Goal: Book appointment/travel/reservation

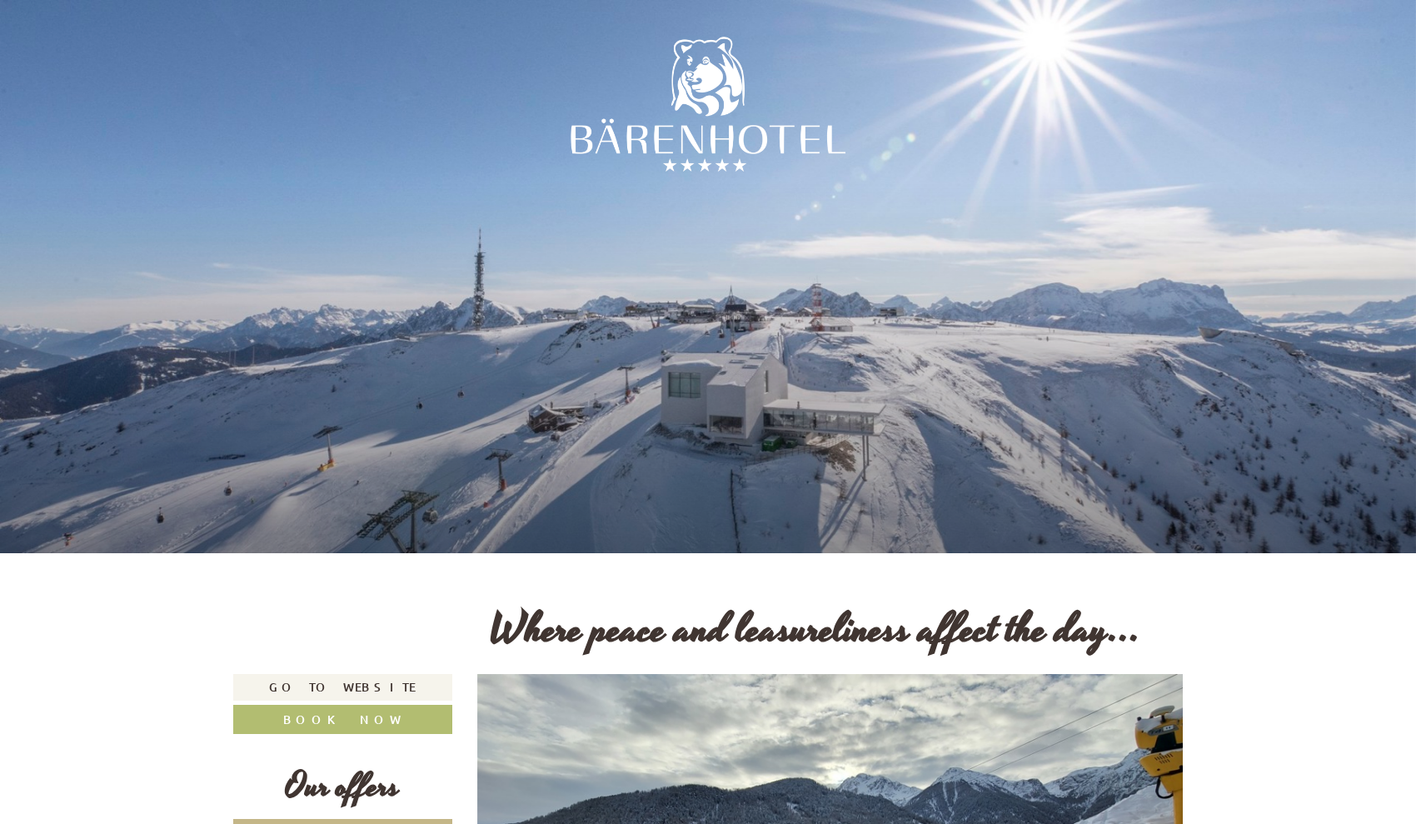
drag, startPoint x: 840, startPoint y: 136, endPoint x: 647, endPoint y: 143, distance: 192.6
click at [647, 143] on div at bounding box center [708, 109] width 275 height 275
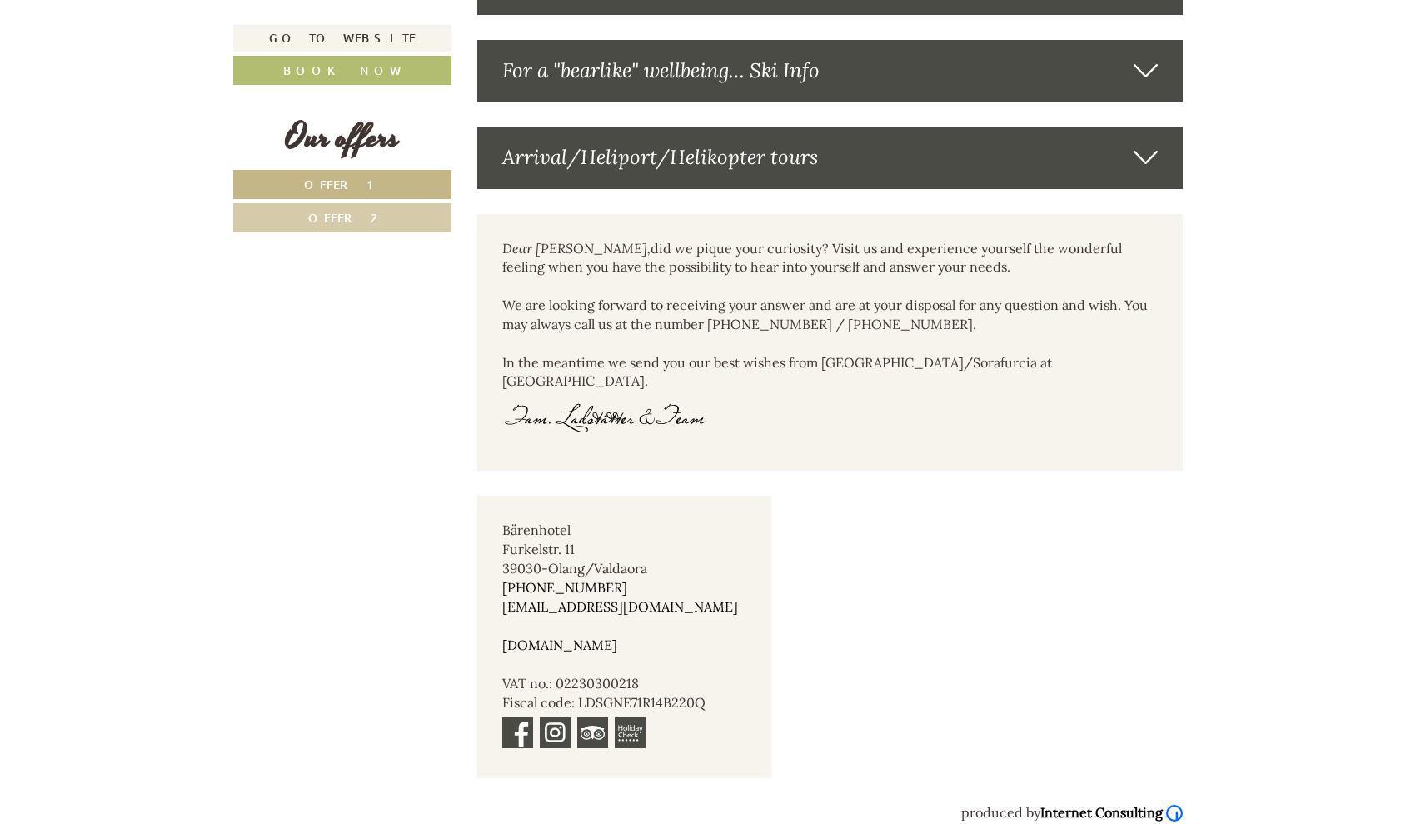
scroll to position [3954, 0]
drag, startPoint x: 661, startPoint y: 555, endPoint x: 556, endPoint y: 553, distance: 105.8
click at [556, 553] on div "Bärenhotel [STREET_ADDRESS] [PHONE_NUMBER] [EMAIL_ADDRESS][DOMAIN_NAME] [DOMAIN…" at bounding box center [624, 637] width 294 height 282
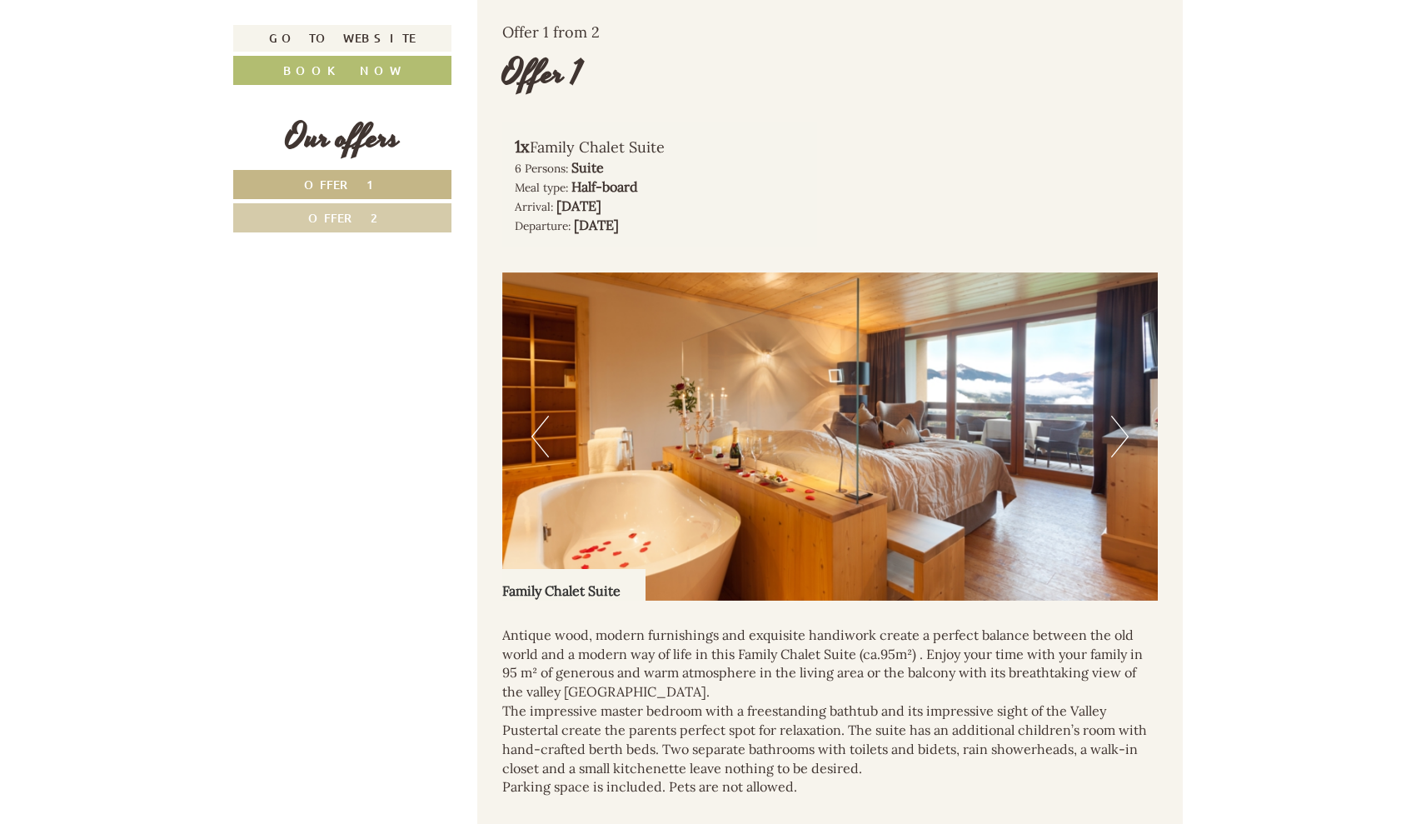
scroll to position [1494, 0]
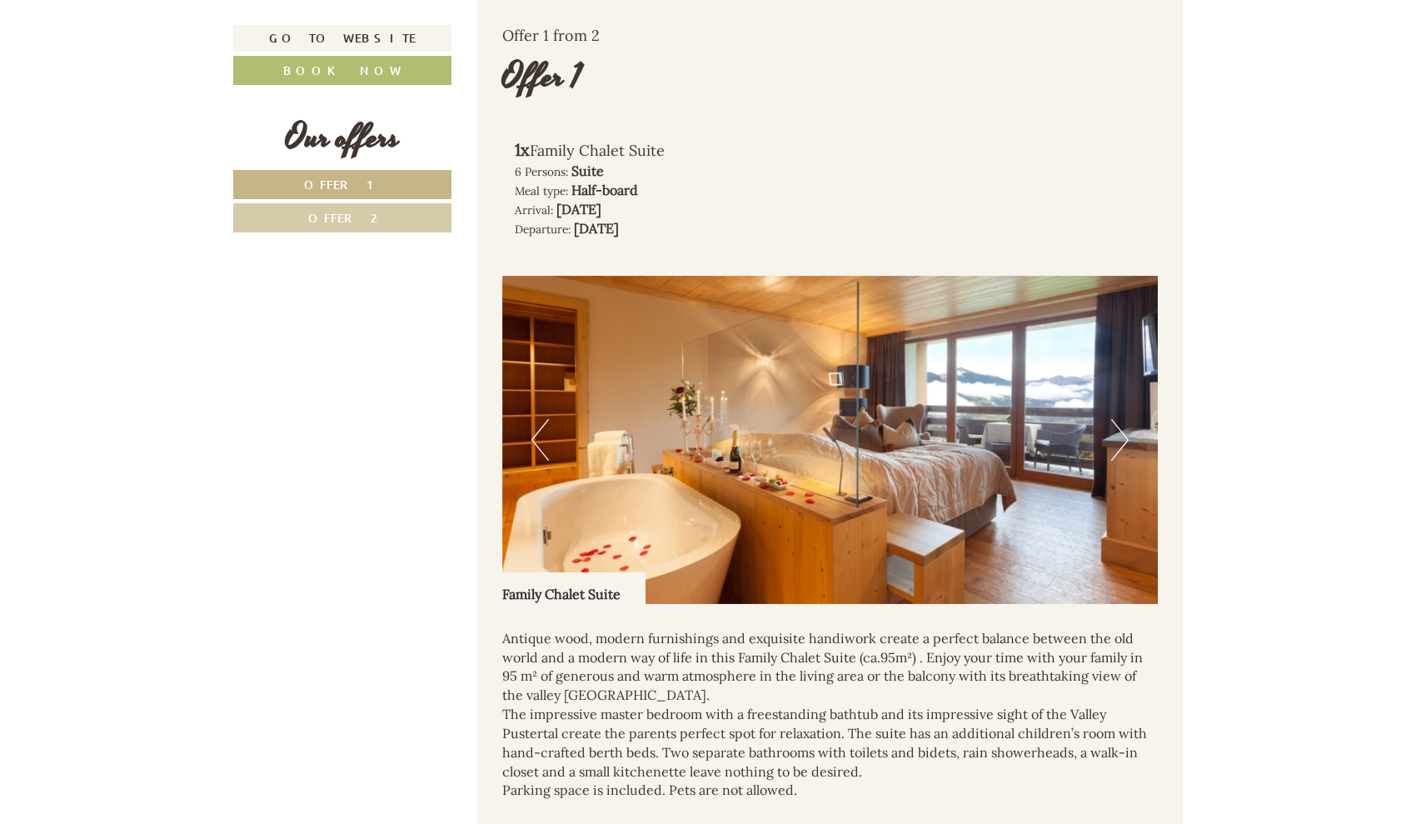
click at [1114, 461] on button "Next" at bounding box center [1119, 440] width 17 height 42
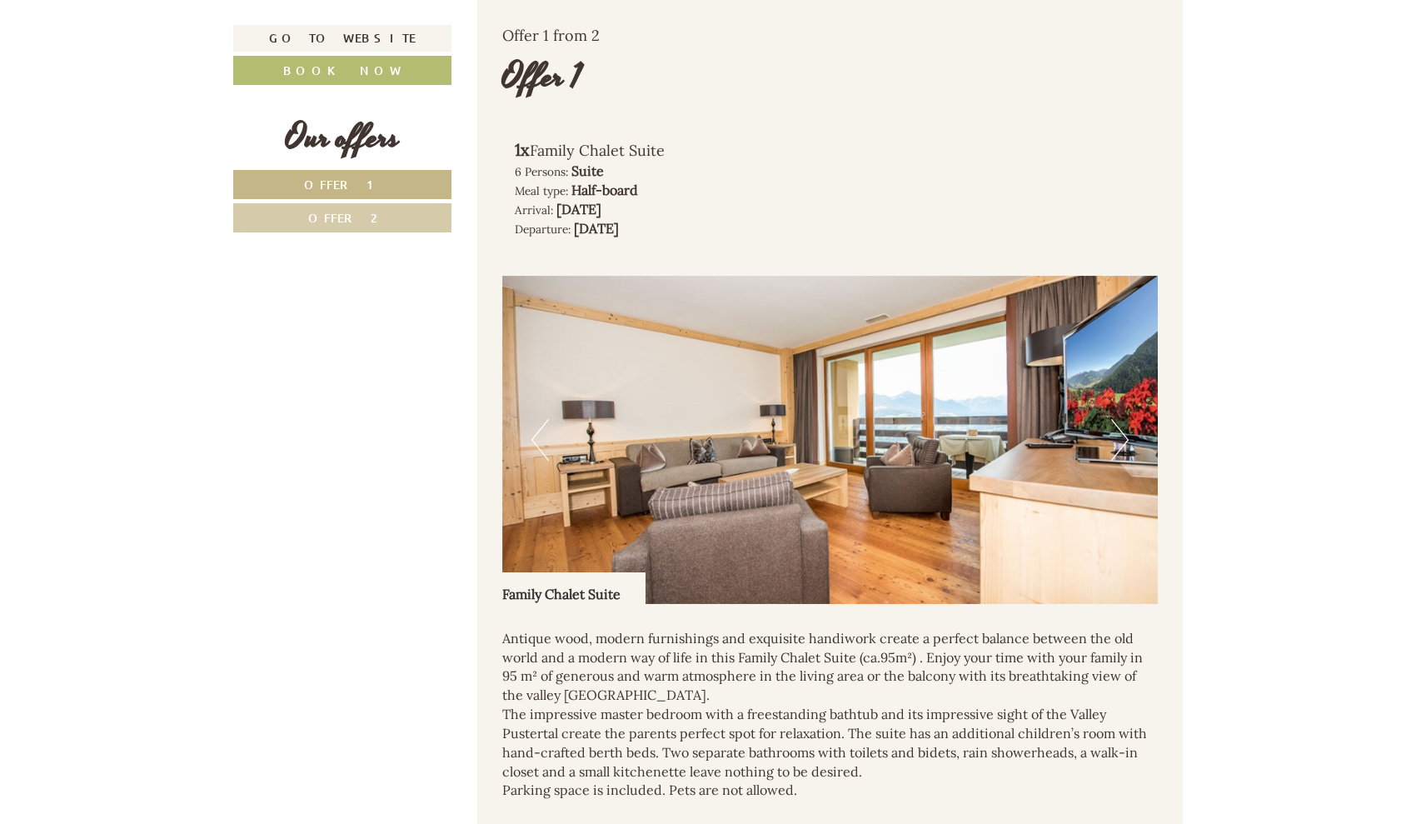
click at [1114, 461] on button "Next" at bounding box center [1119, 440] width 17 height 42
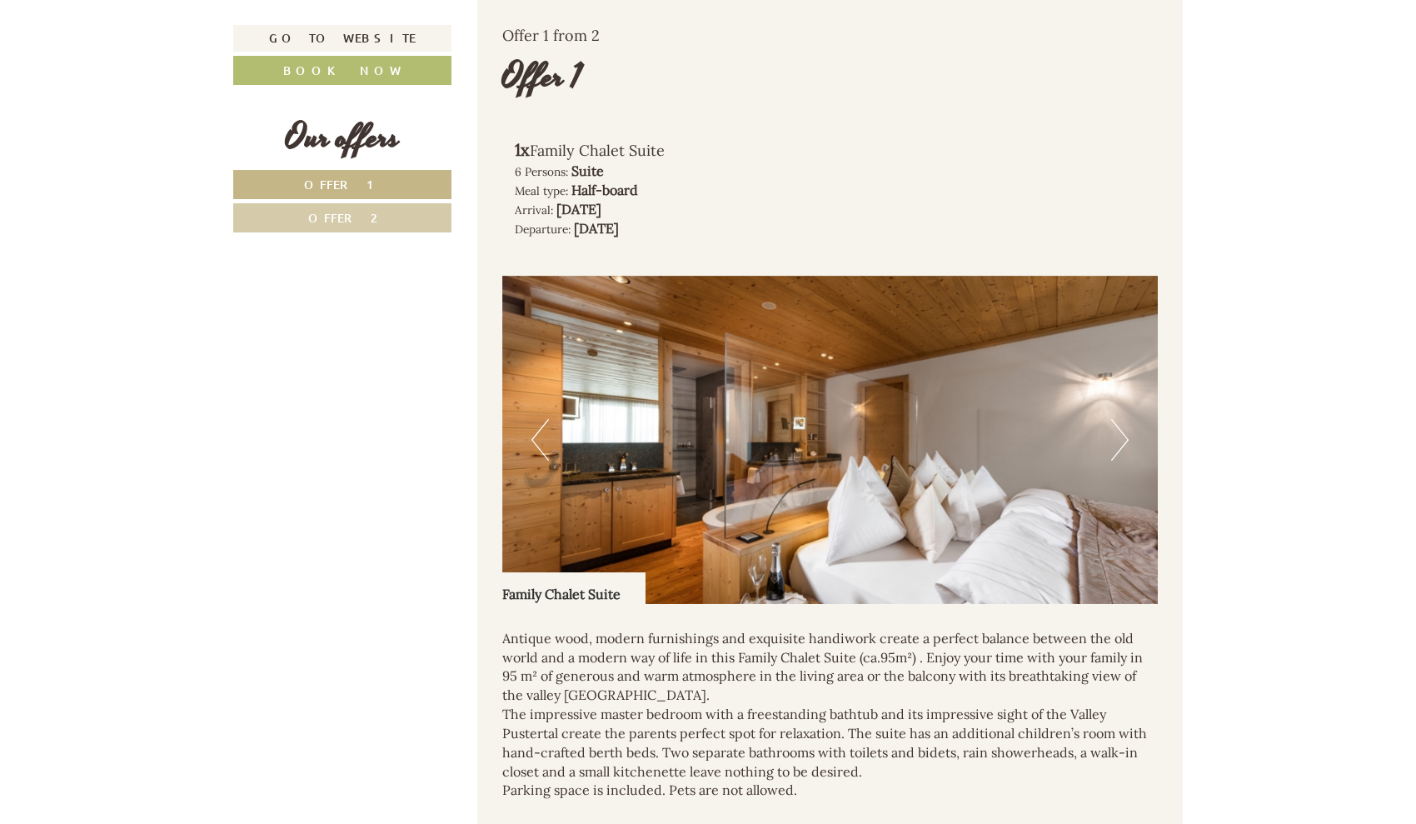
click at [1114, 461] on button "Next" at bounding box center [1119, 440] width 17 height 42
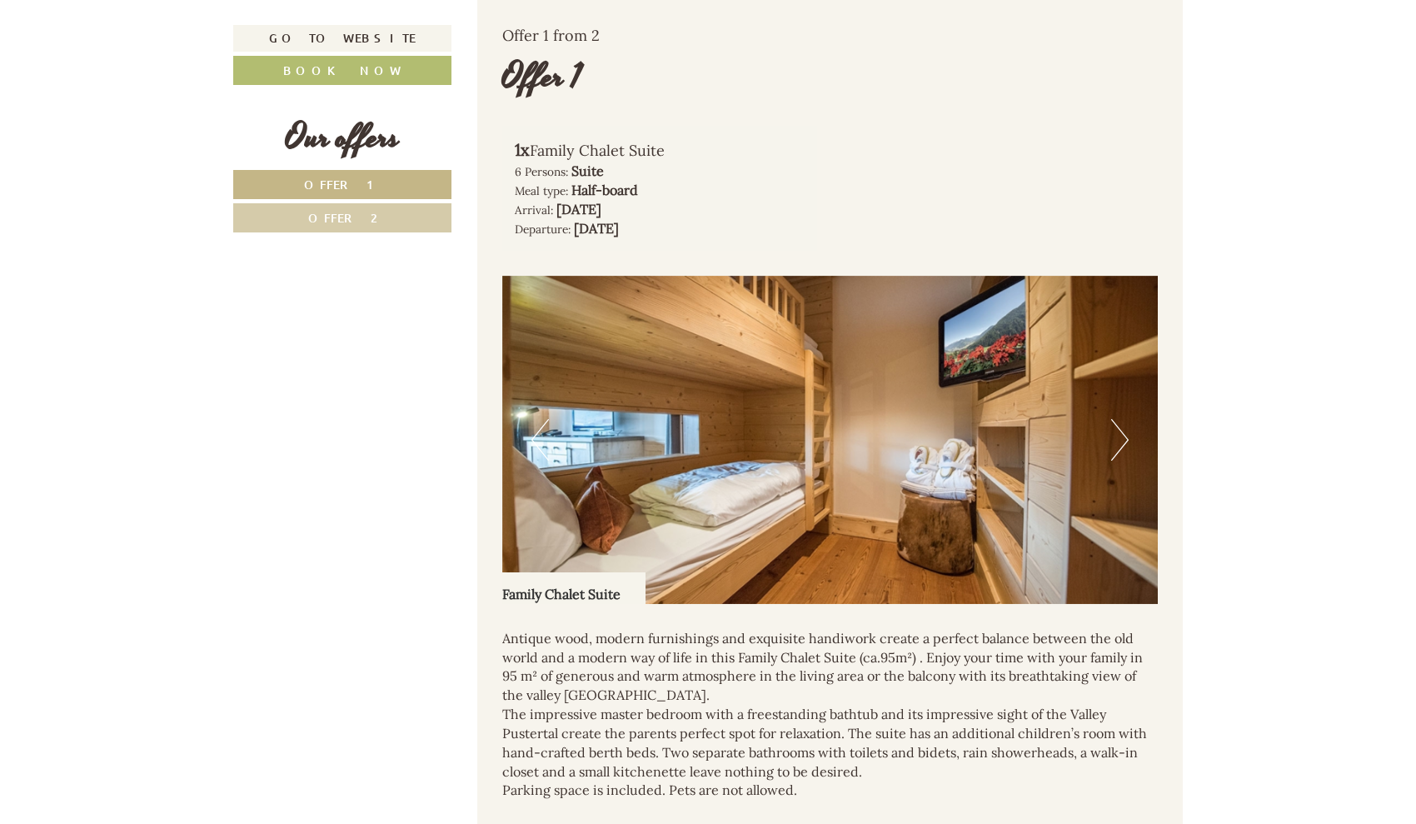
click at [1114, 461] on button "Next" at bounding box center [1119, 440] width 17 height 42
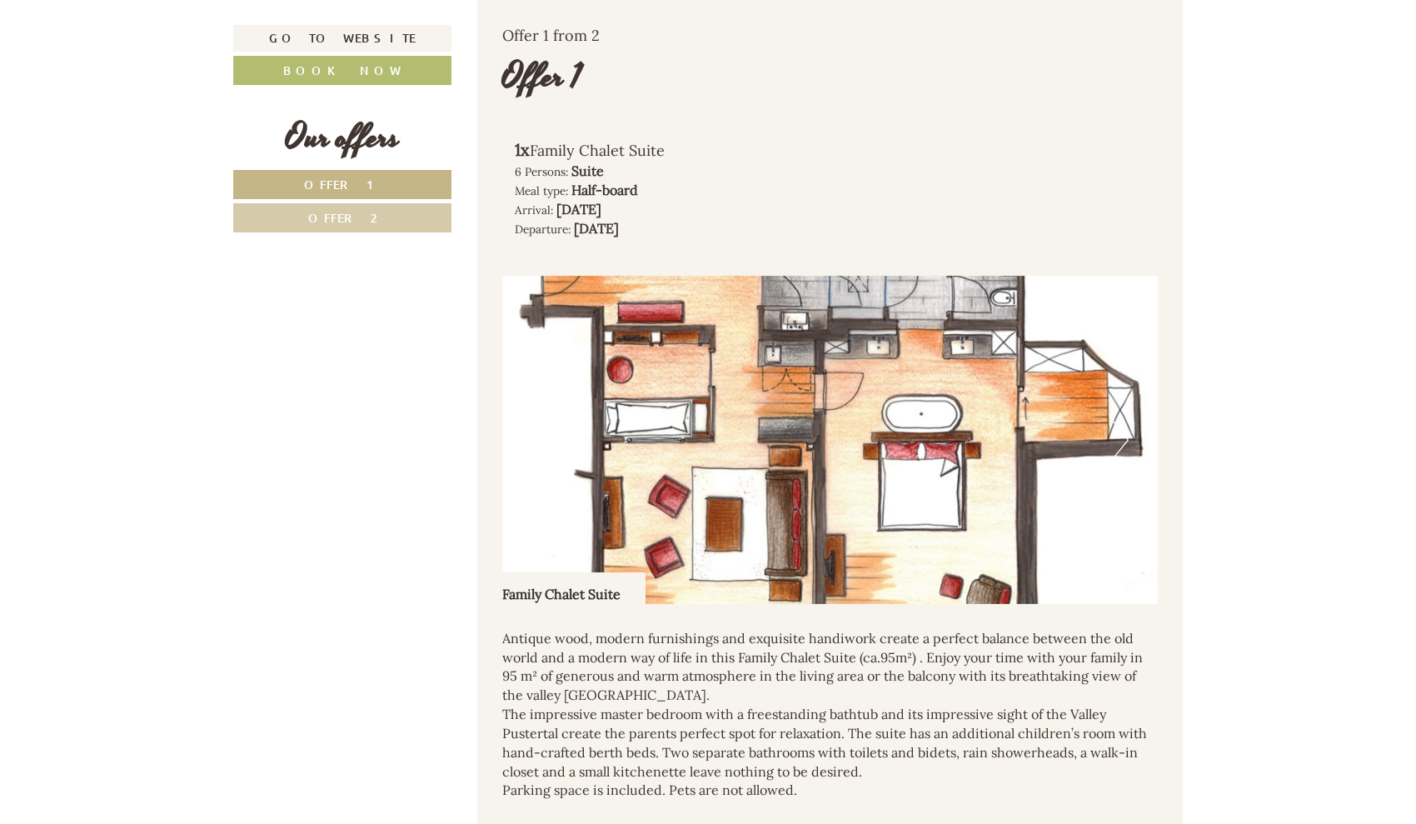
click at [1120, 461] on button "Next" at bounding box center [1119, 440] width 17 height 42
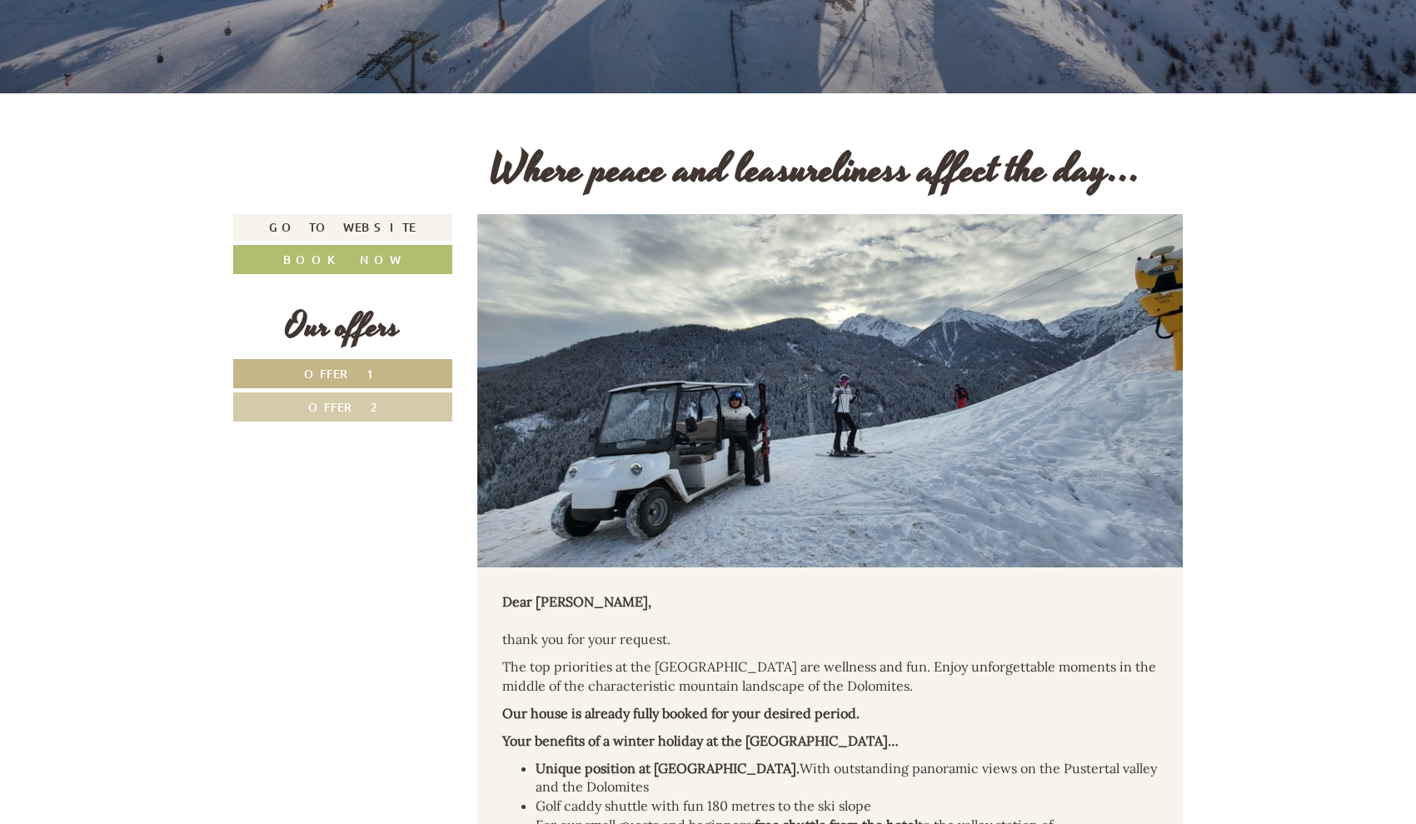
scroll to position [551, 0]
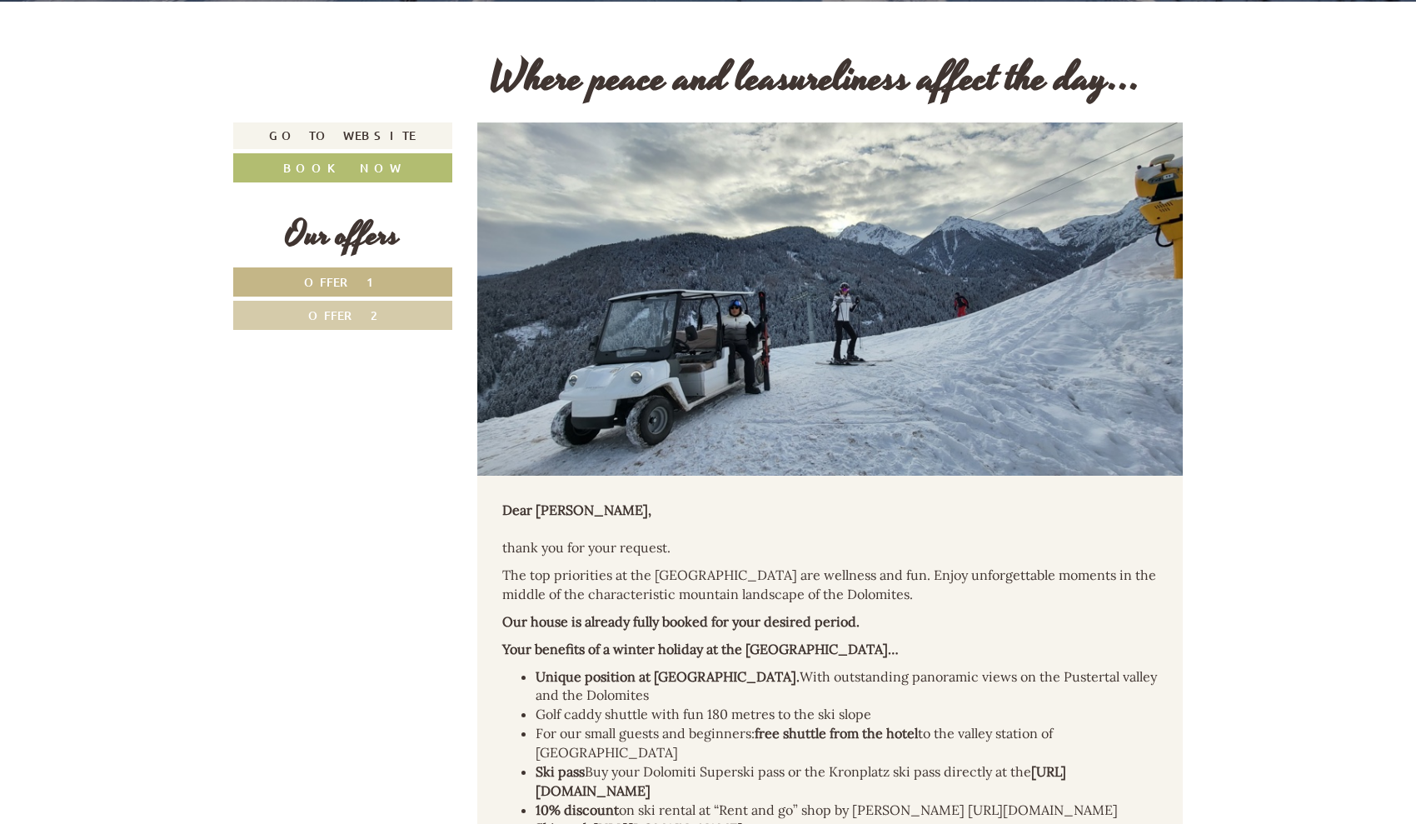
click at [357, 323] on span "Offer 2" at bounding box center [342, 315] width 69 height 16
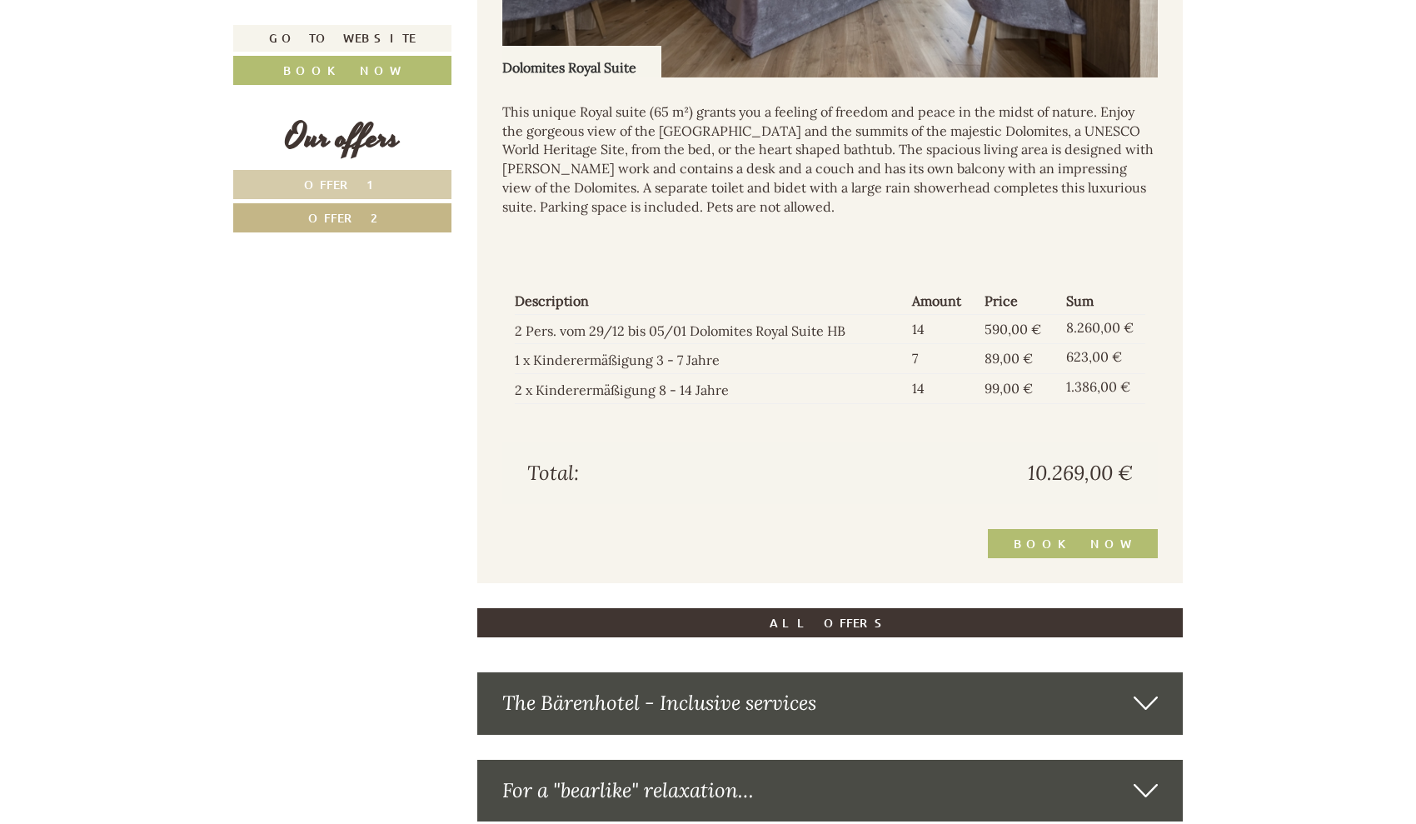
scroll to position [2163, 0]
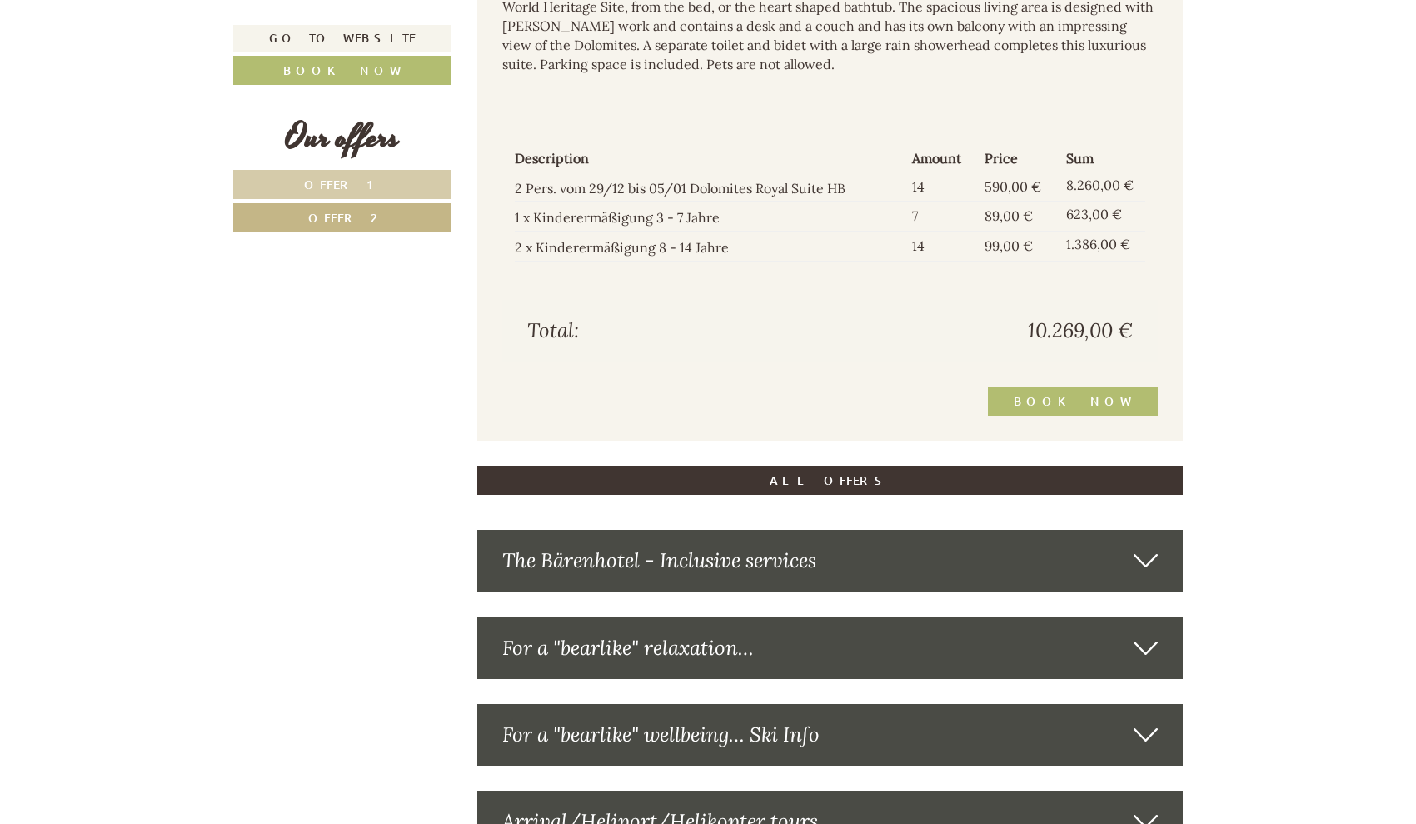
click at [827, 495] on link "ALL OFFERS" at bounding box center [830, 480] width 706 height 29
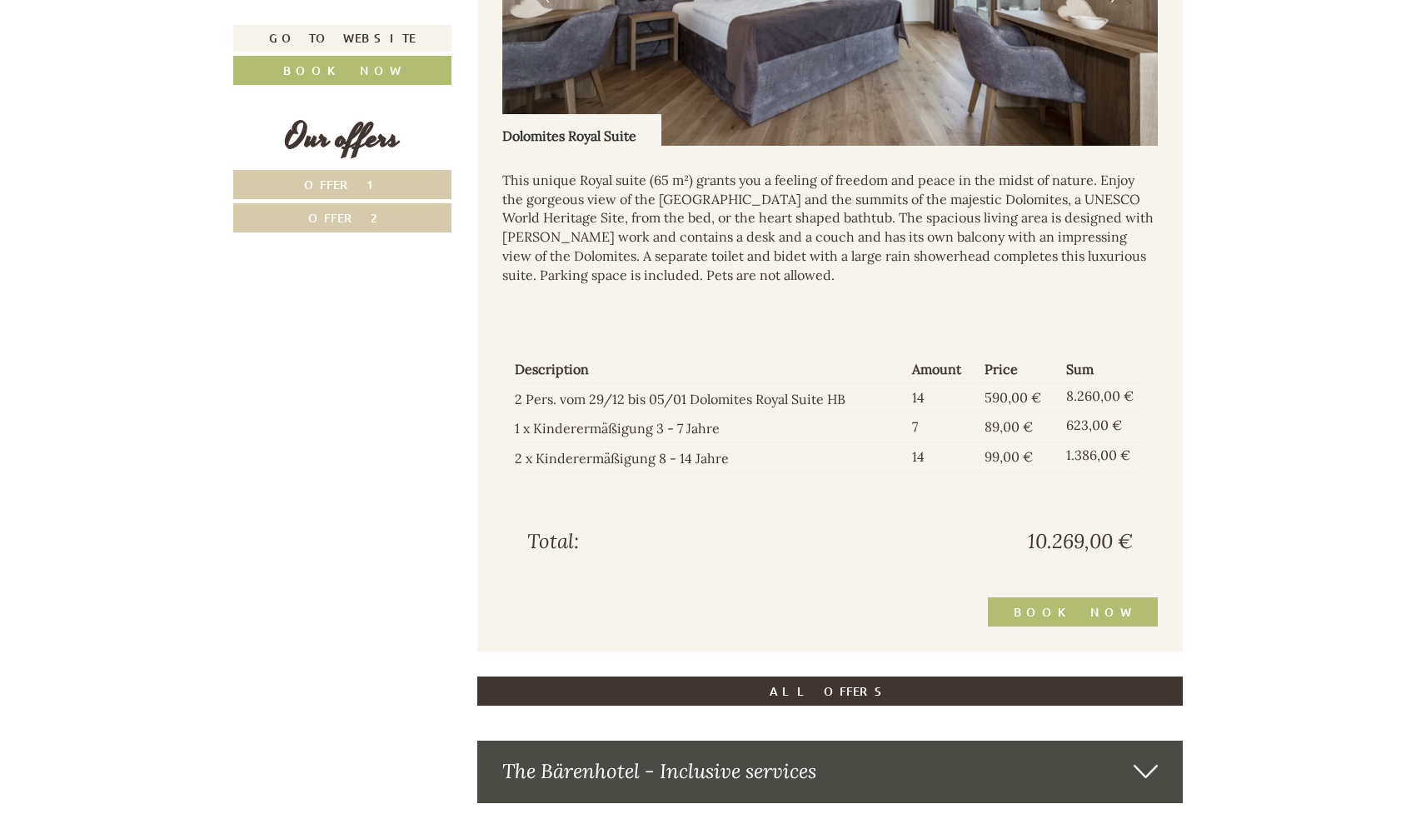
scroll to position [3176, 0]
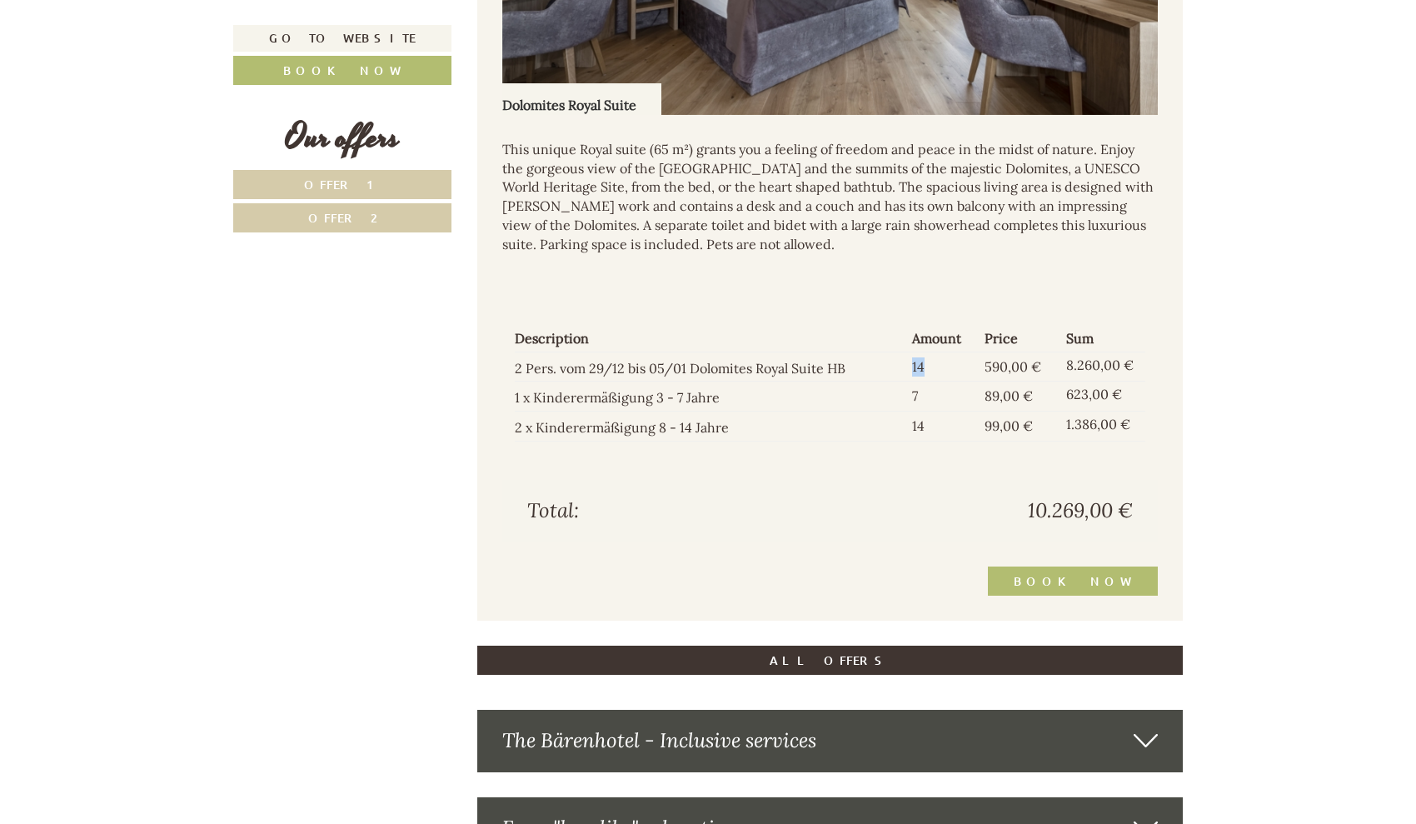
drag, startPoint x: 925, startPoint y: 377, endPoint x: 906, endPoint y: 377, distance: 18.3
click at [906, 377] on td "14" at bounding box center [942, 367] width 72 height 30
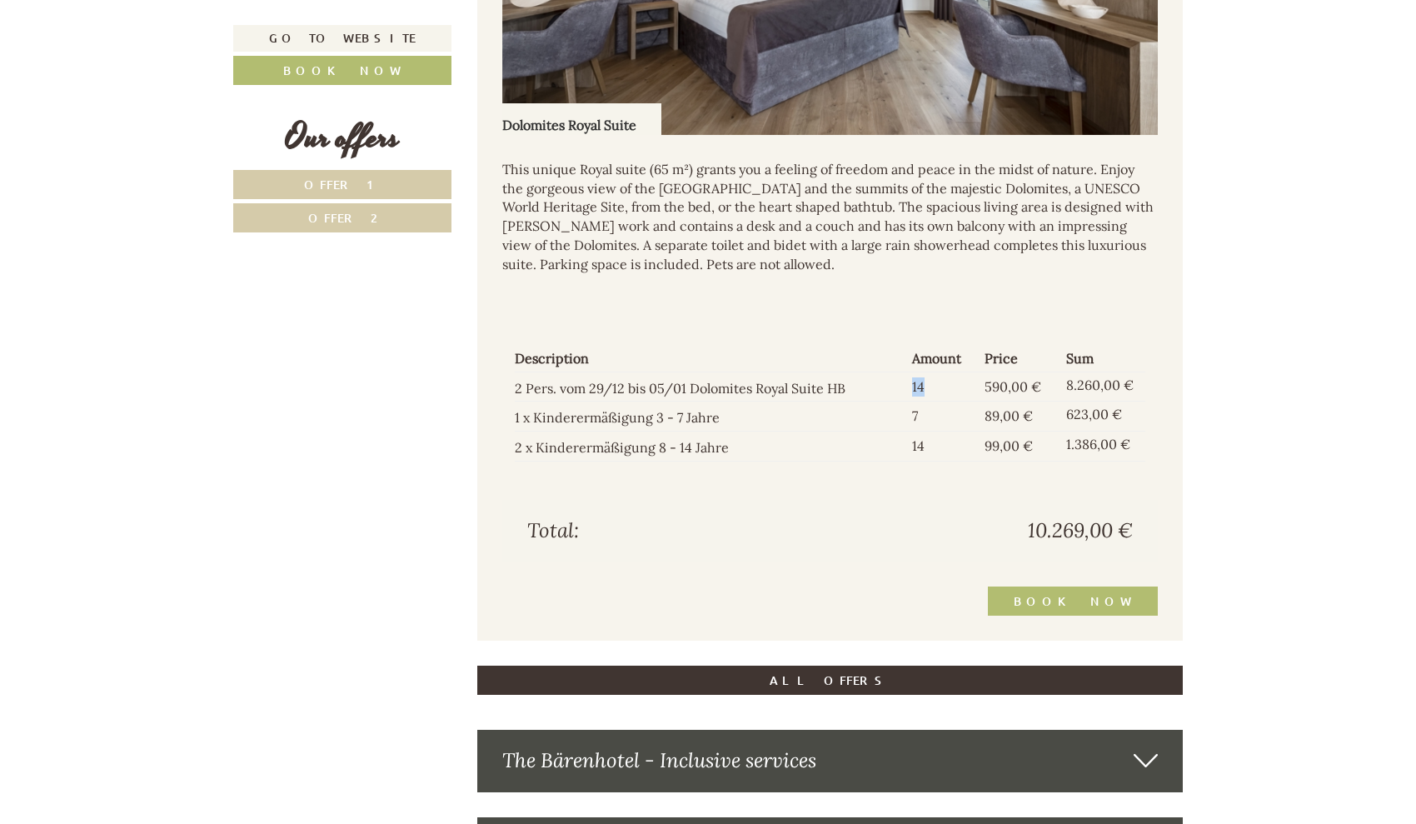
scroll to position [3145, 0]
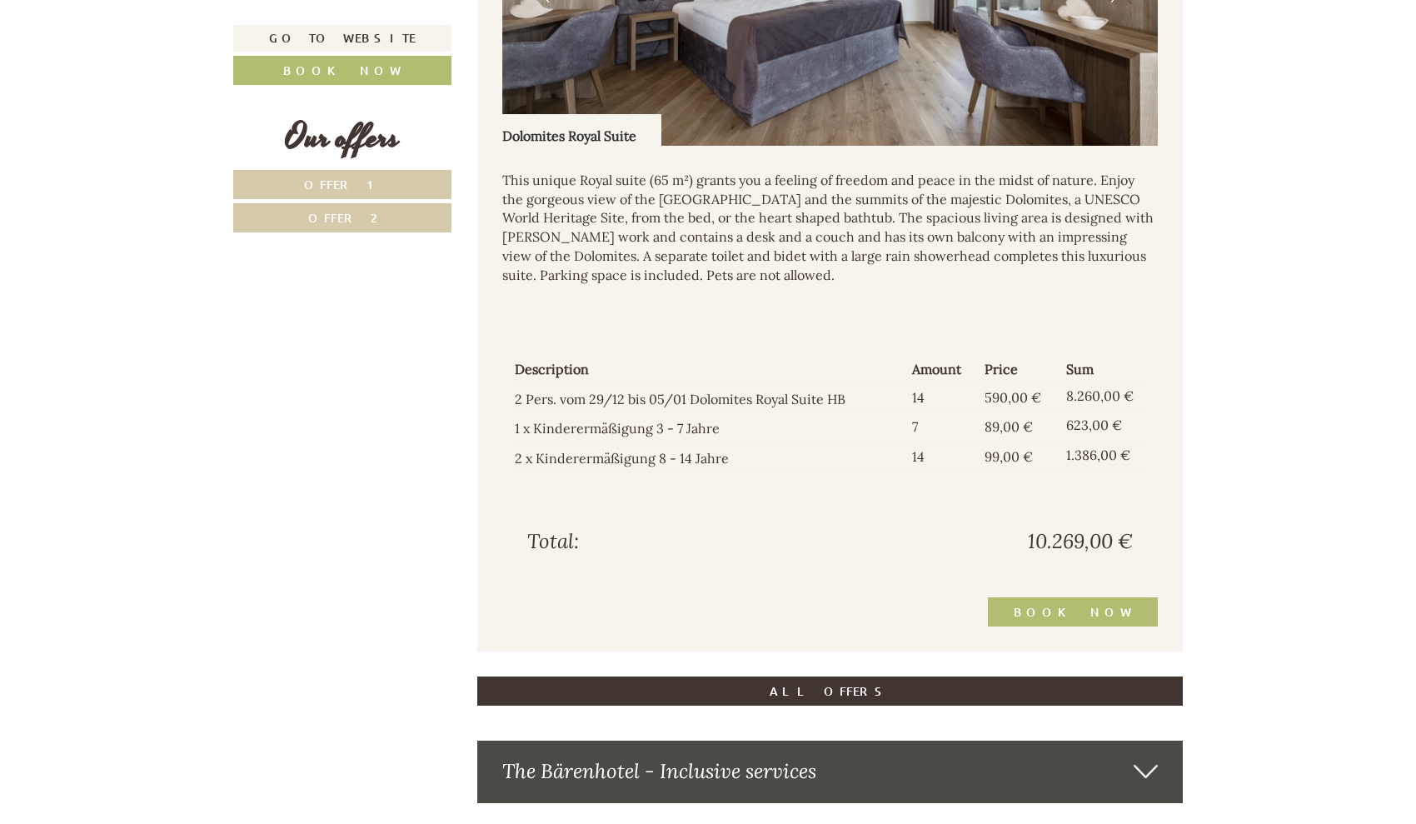
click at [928, 460] on td "14" at bounding box center [942, 457] width 72 height 30
drag, startPoint x: 926, startPoint y: 467, endPoint x: 907, endPoint y: 467, distance: 19.2
click at [907, 467] on td "14" at bounding box center [942, 457] width 72 height 30
click at [871, 531] on div "Total: 10.269,00 €" at bounding box center [830, 542] width 656 height 62
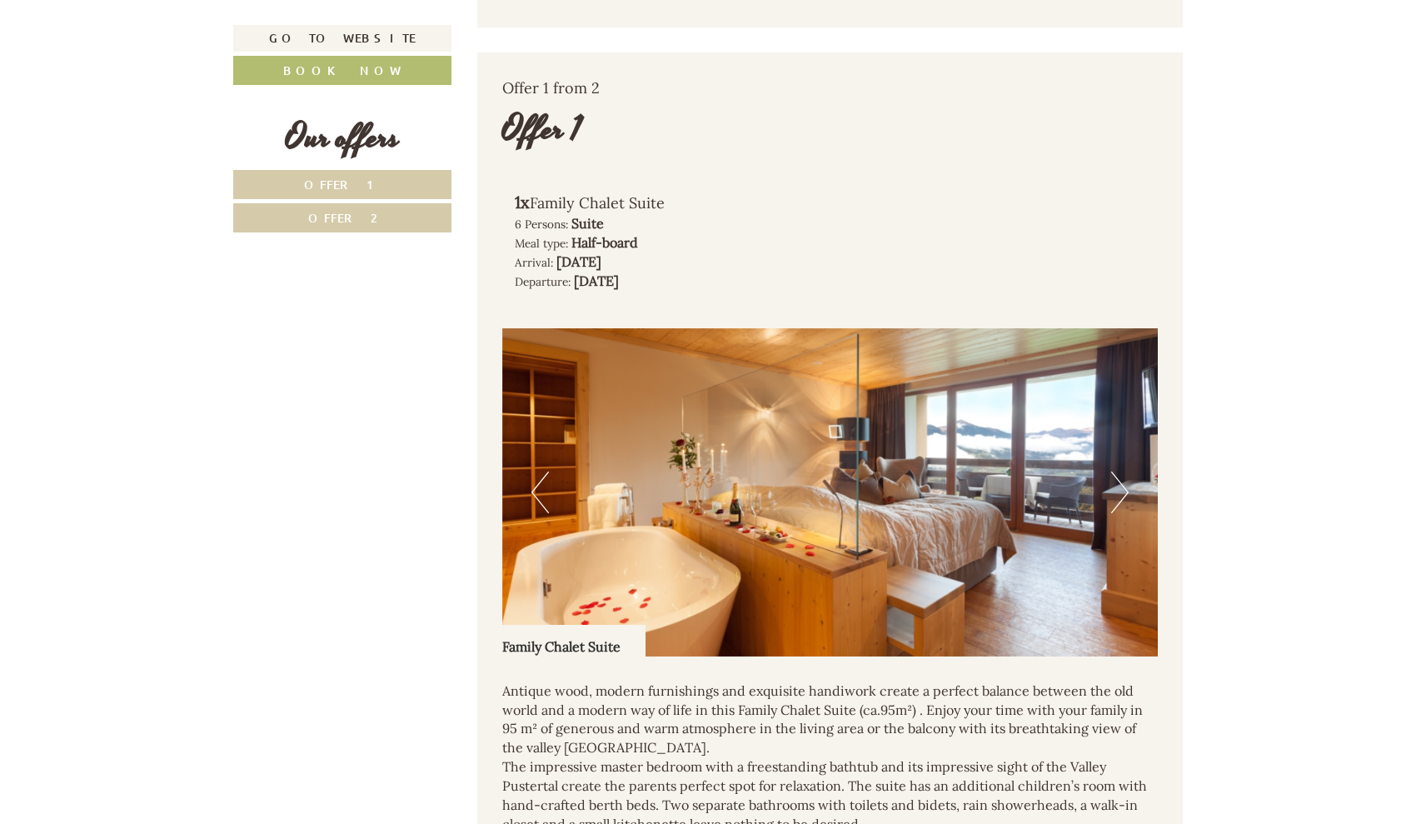
scroll to position [1462, 0]
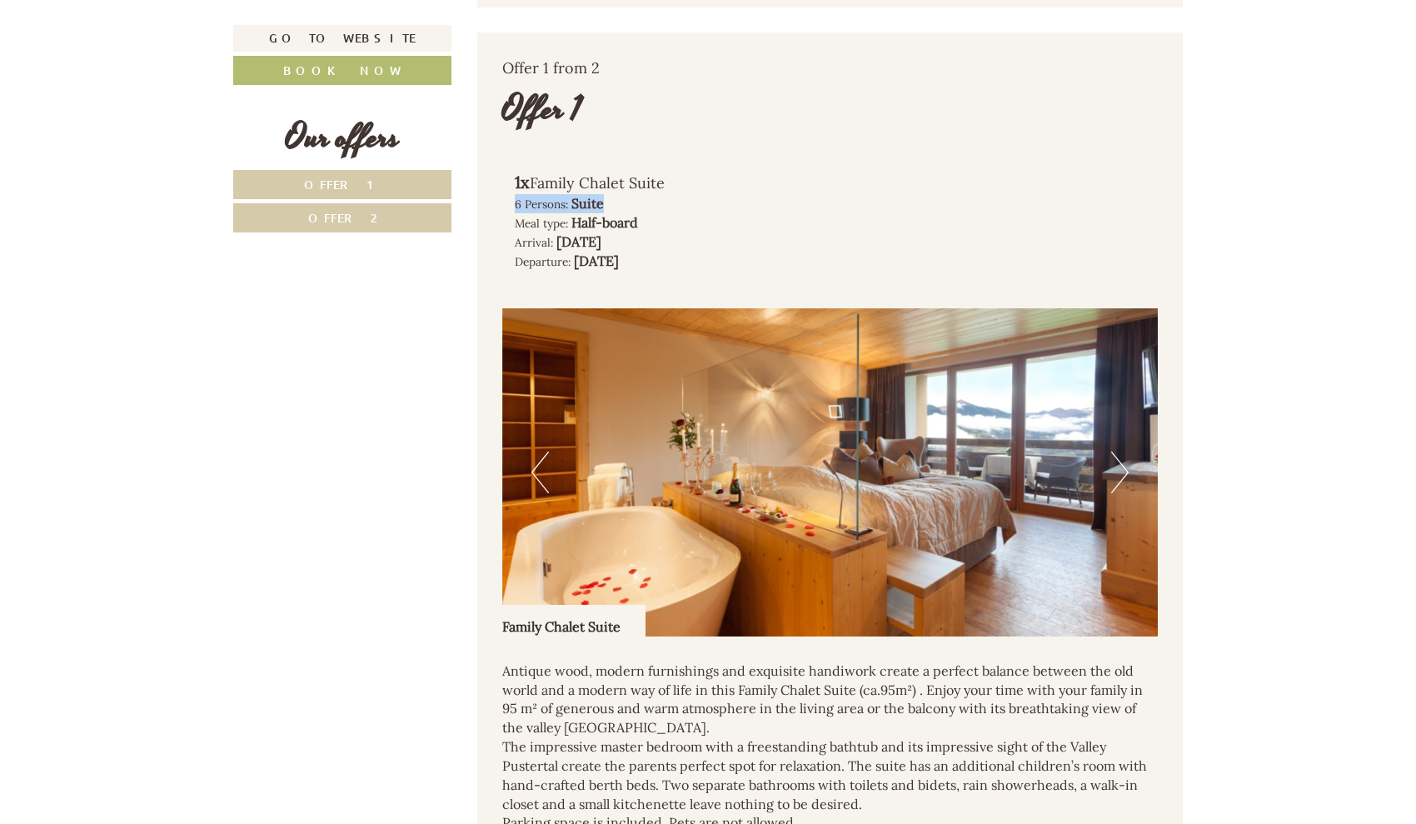
drag, startPoint x: 611, startPoint y: 235, endPoint x: 506, endPoint y: 240, distance: 105.9
click at [506, 240] on div "1x Family Chalet Suite 6 Persons: Suite Meal type: Half-board Arrival: [DATE] D…" at bounding box center [660, 220] width 316 height 125
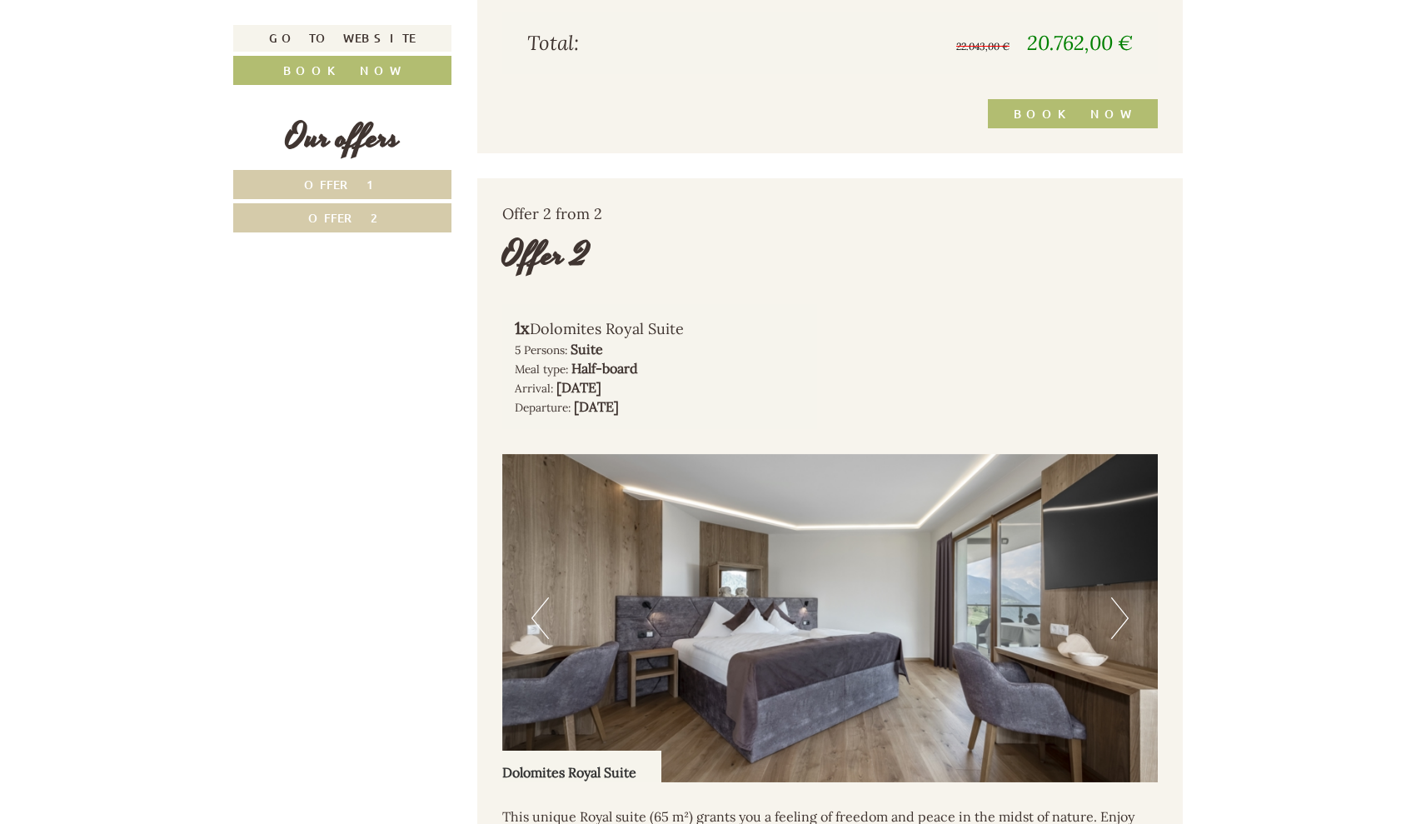
scroll to position [2701, 0]
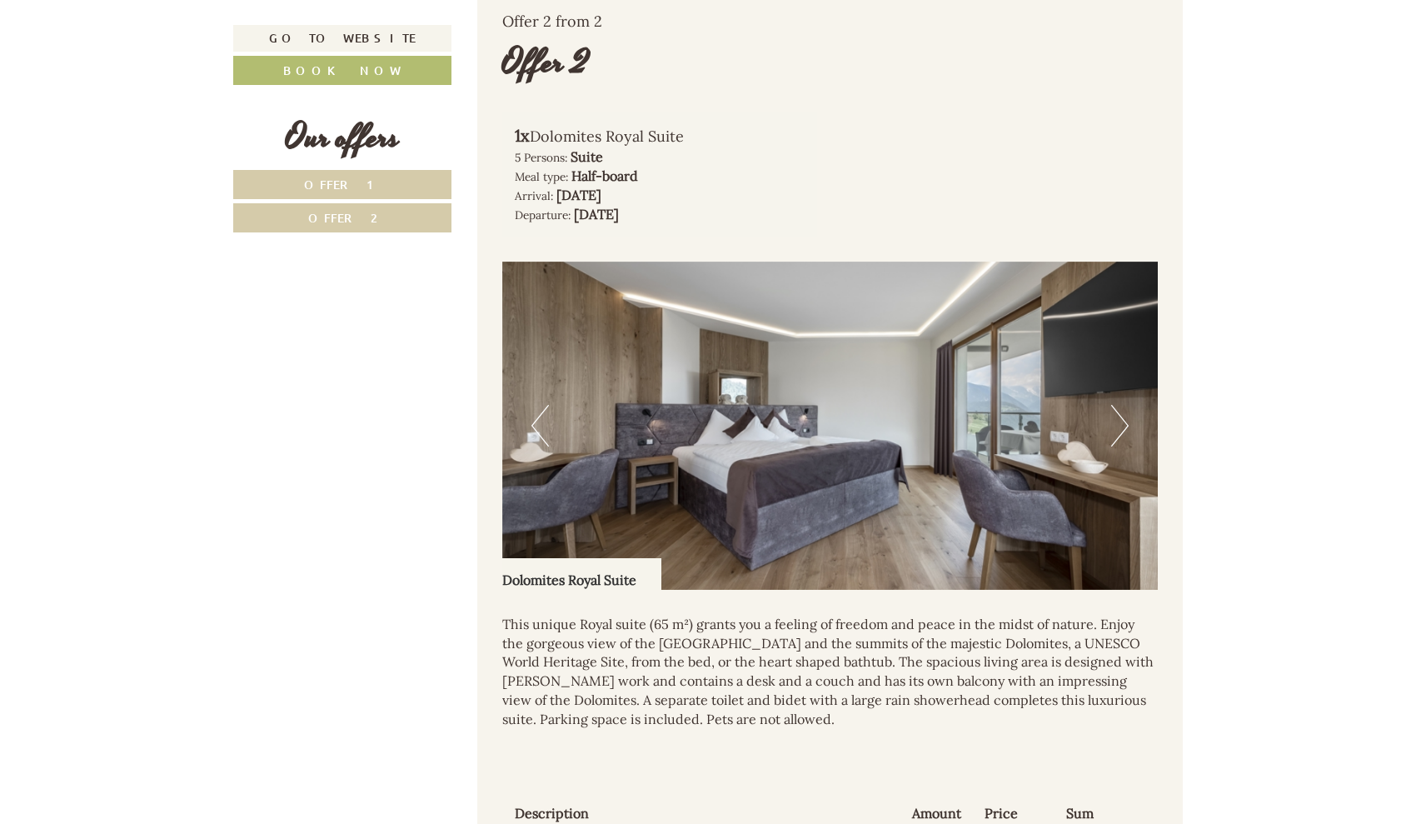
click at [1115, 442] on button "Next" at bounding box center [1119, 426] width 17 height 42
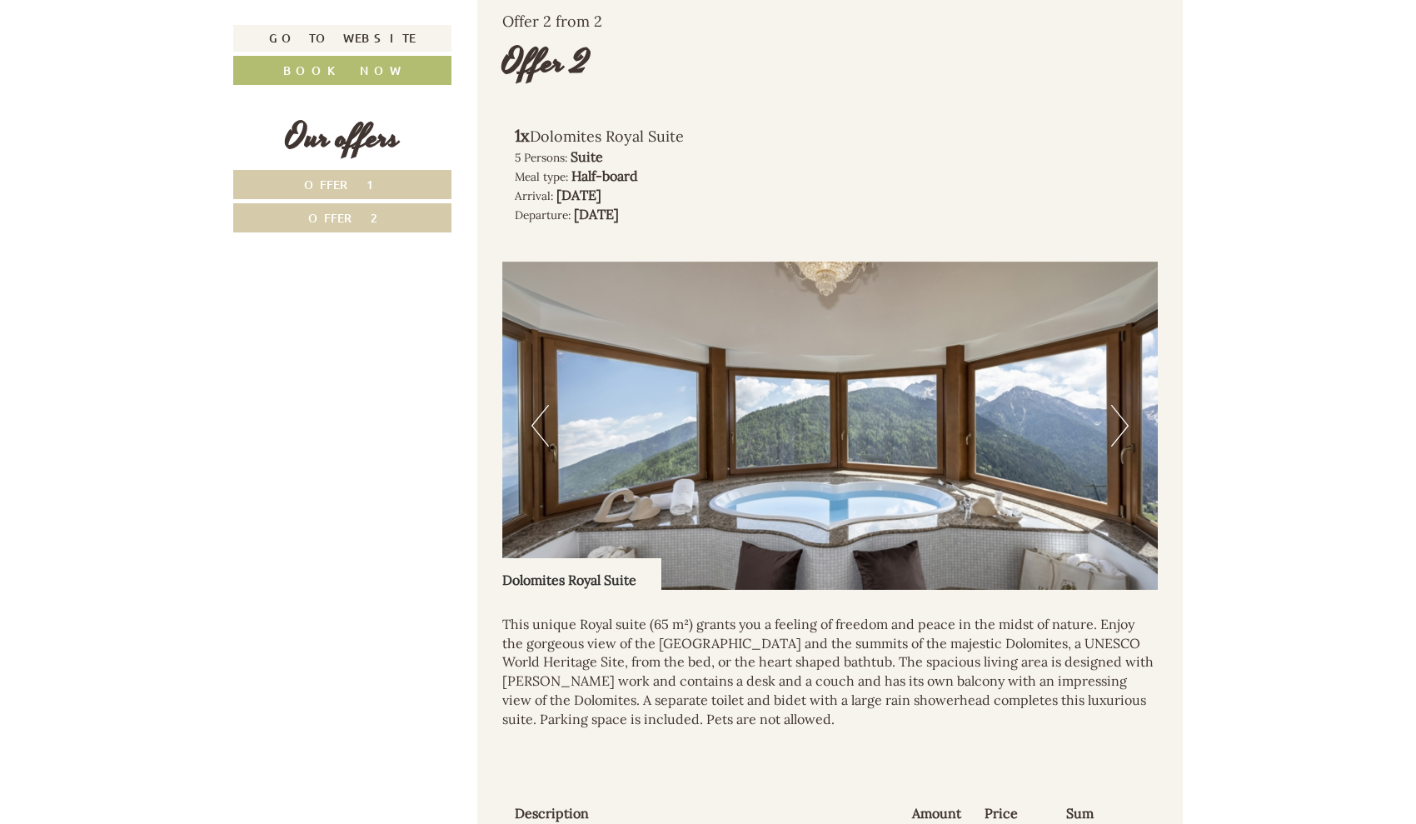
click at [1115, 442] on button "Next" at bounding box center [1119, 426] width 17 height 42
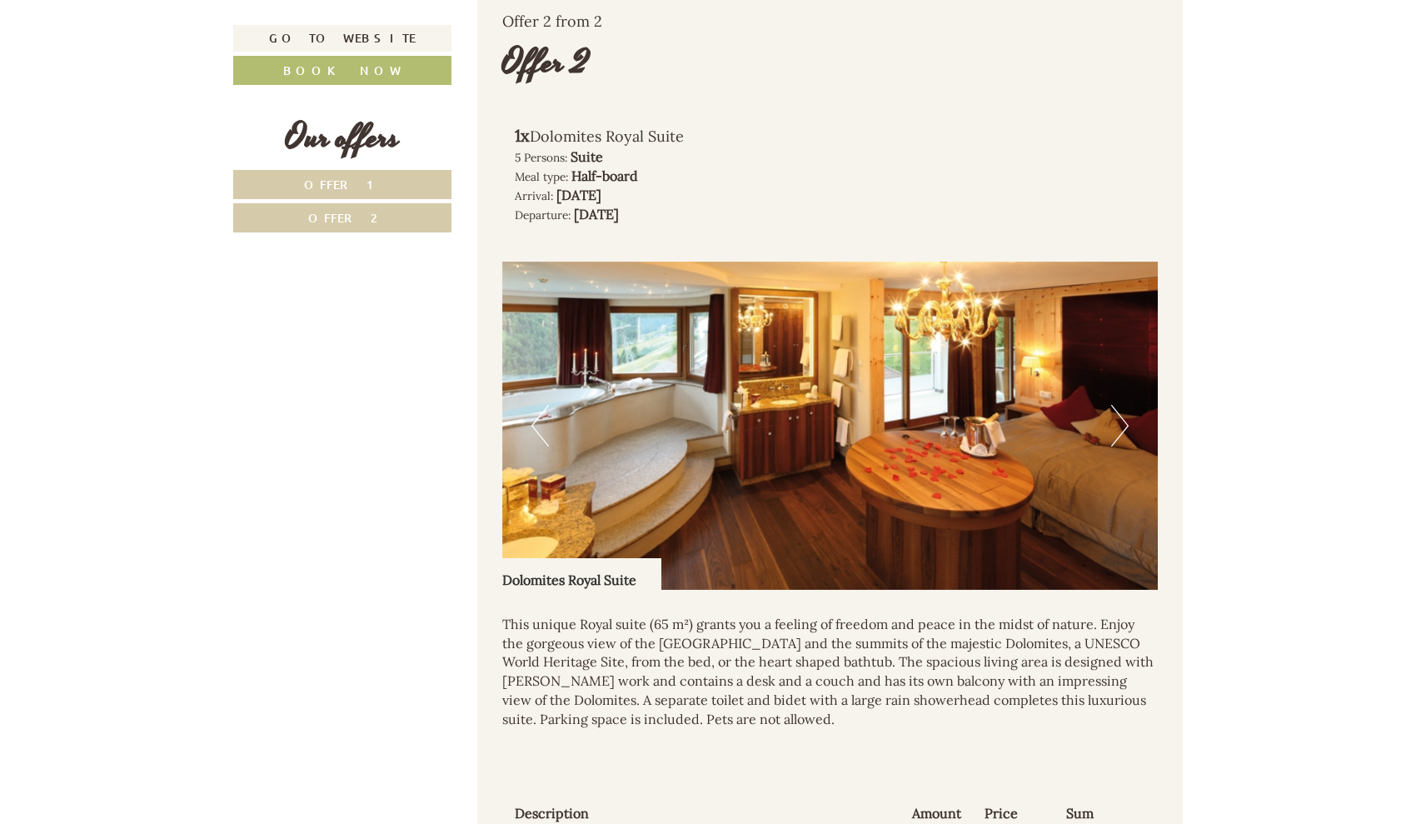
click at [1115, 442] on button "Next" at bounding box center [1119, 426] width 17 height 42
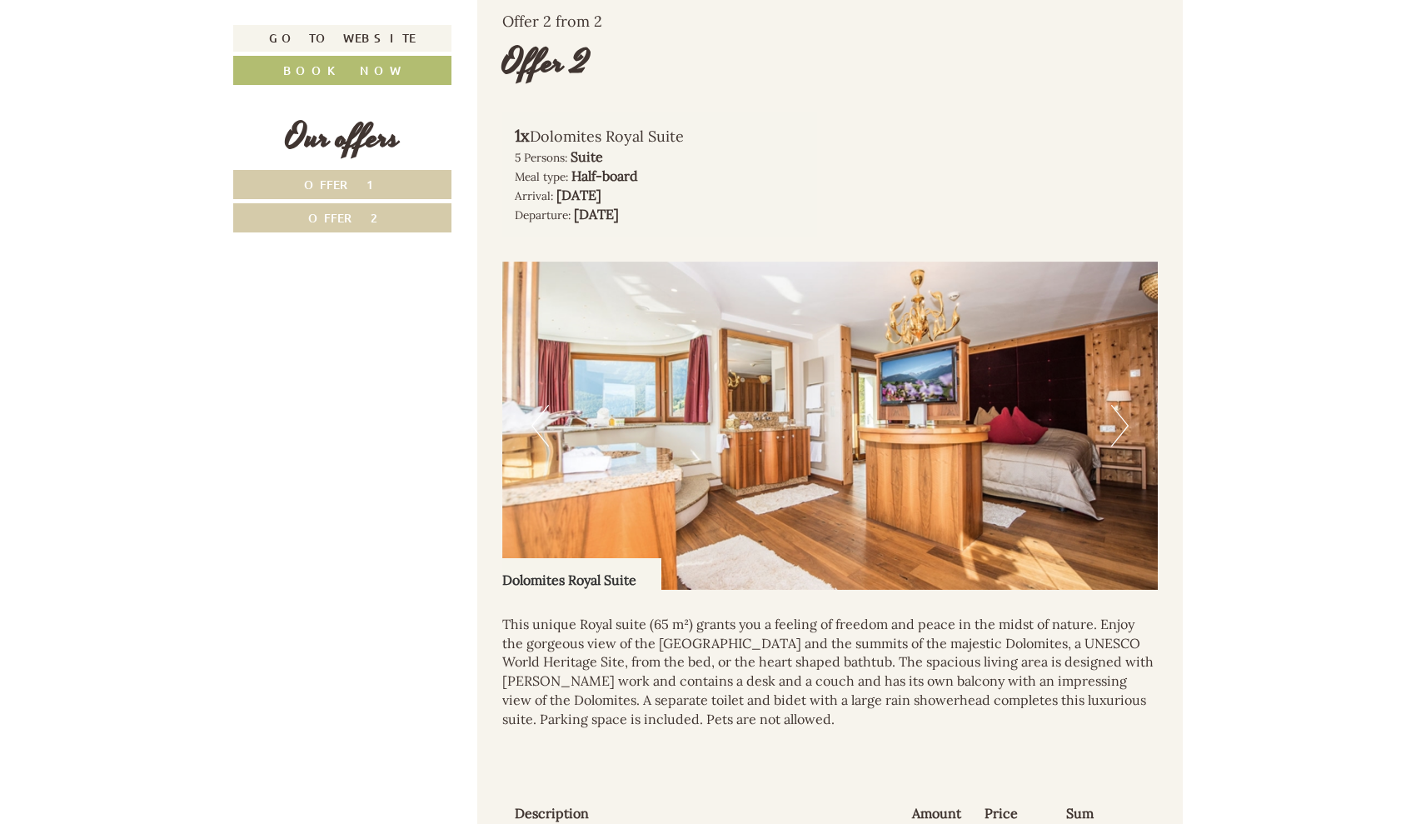
click at [1115, 442] on button "Next" at bounding box center [1119, 426] width 17 height 42
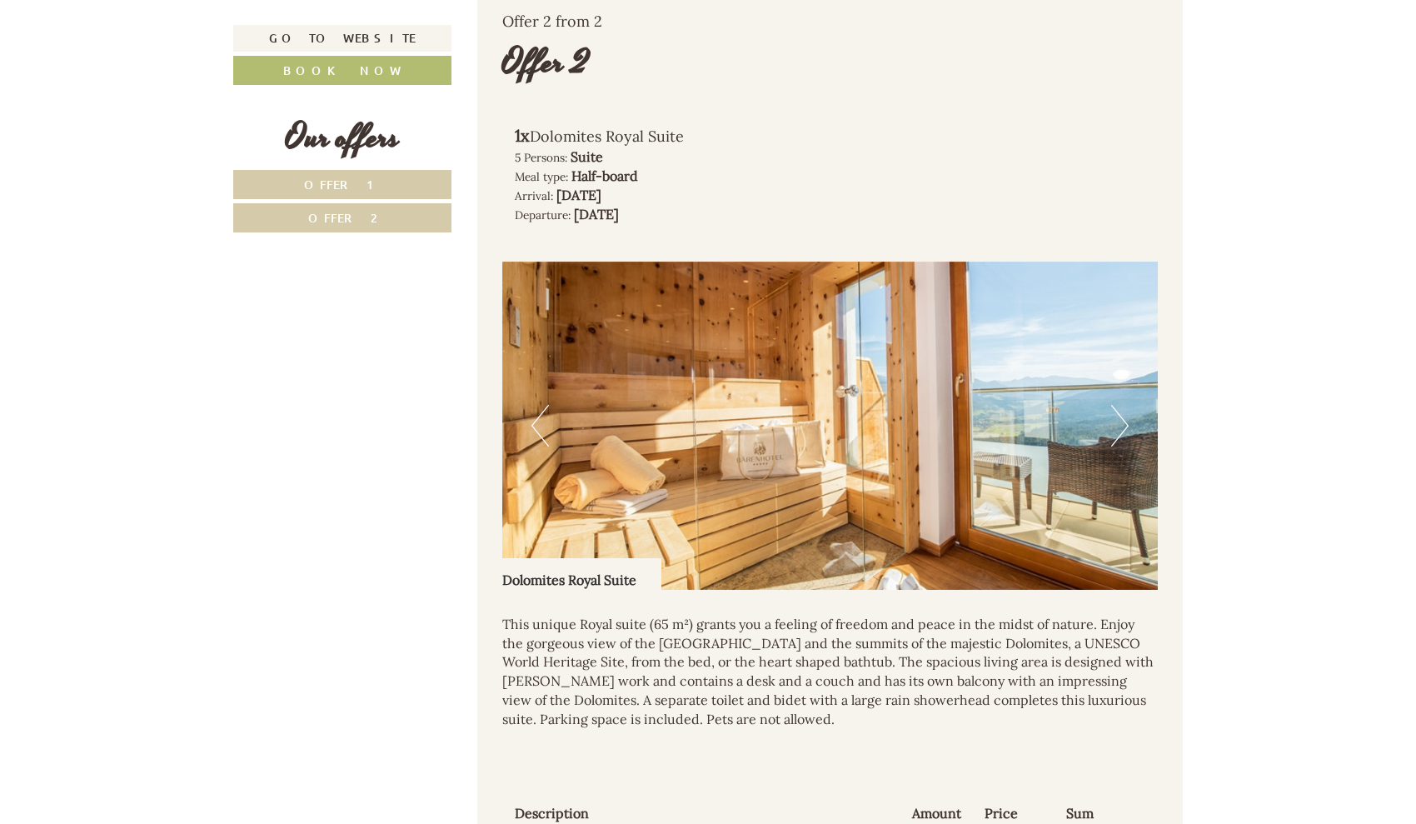
click at [1115, 442] on button "Next" at bounding box center [1119, 426] width 17 height 42
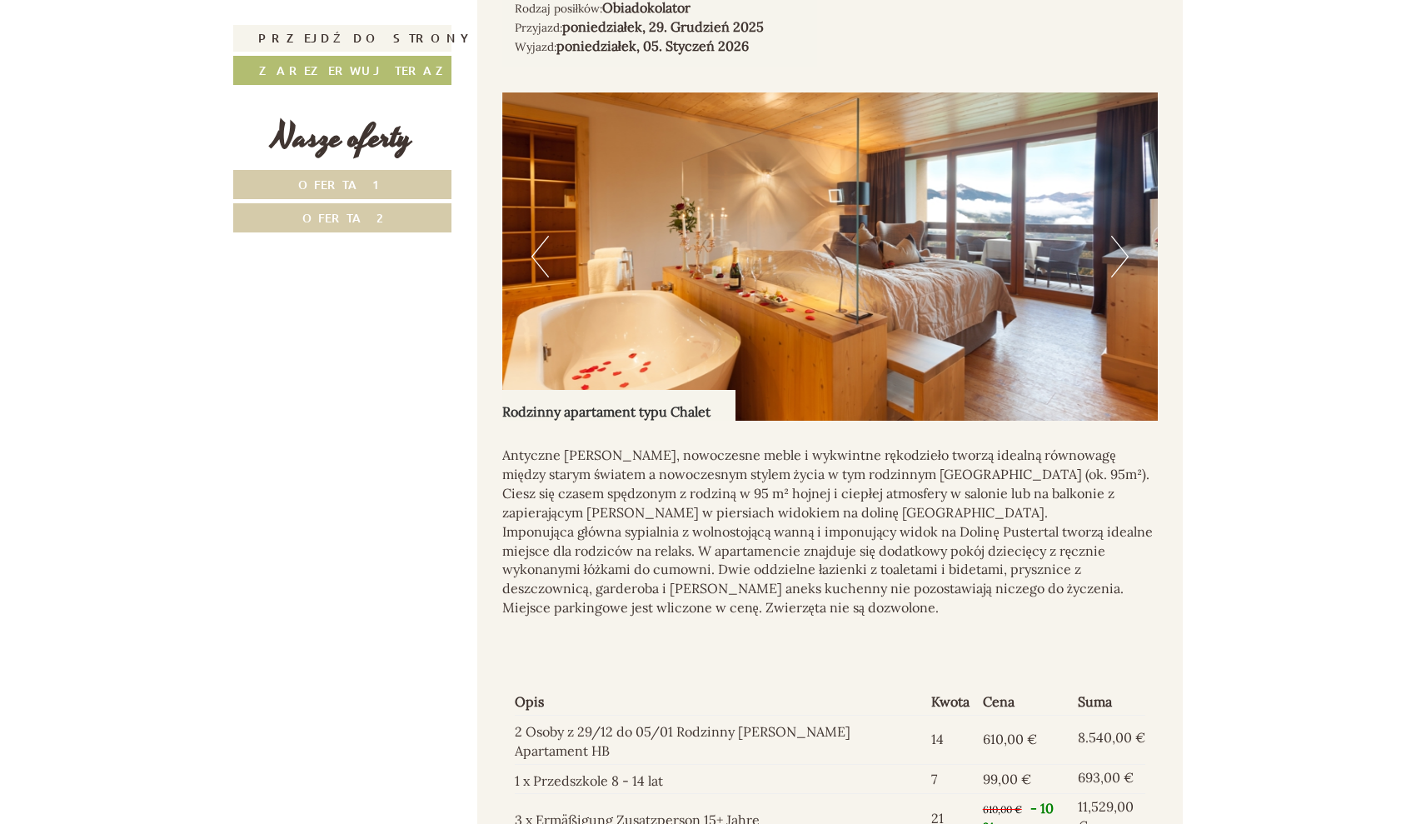
scroll to position [1698, 0]
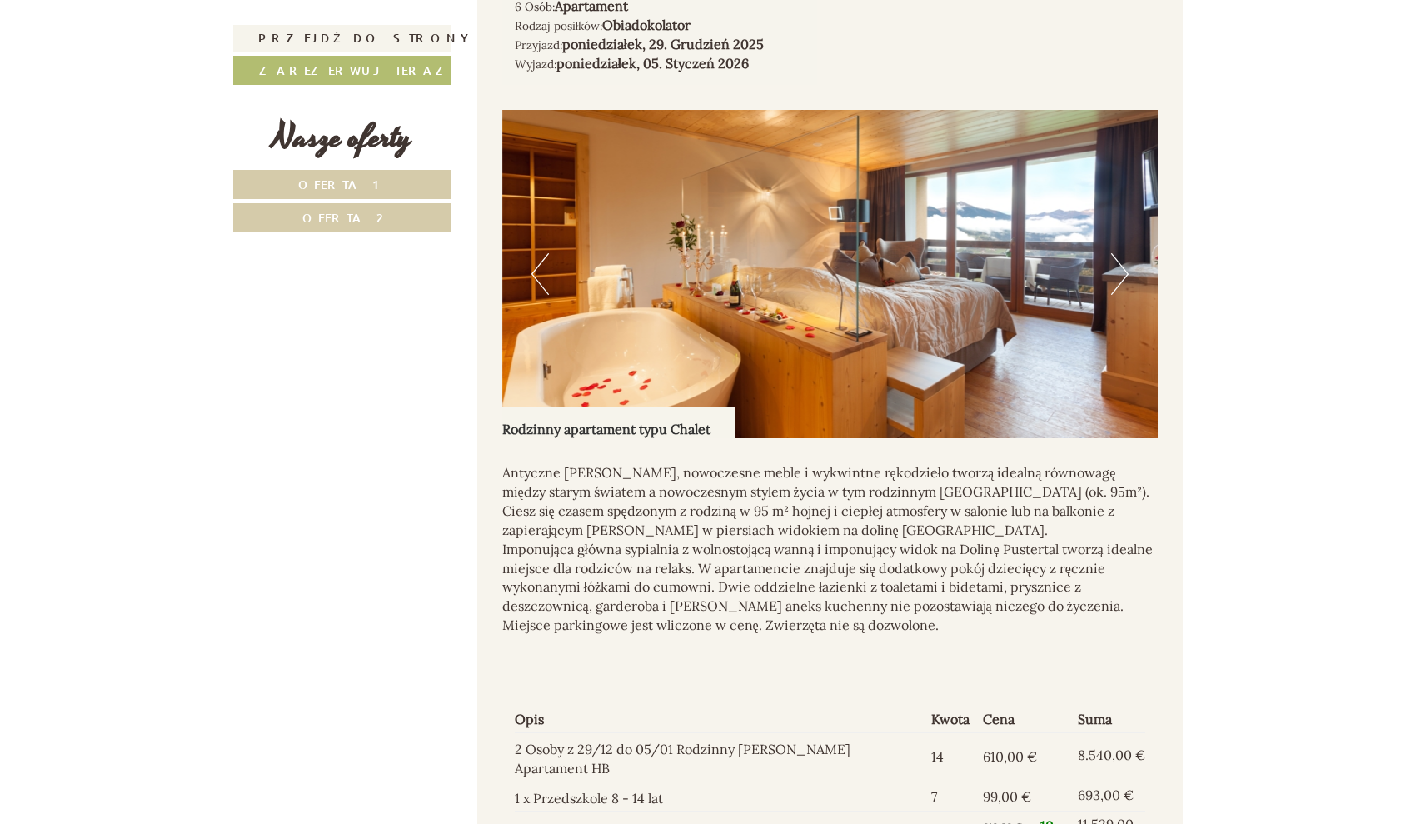
click at [1120, 295] on button "Następny" at bounding box center [1119, 274] width 17 height 42
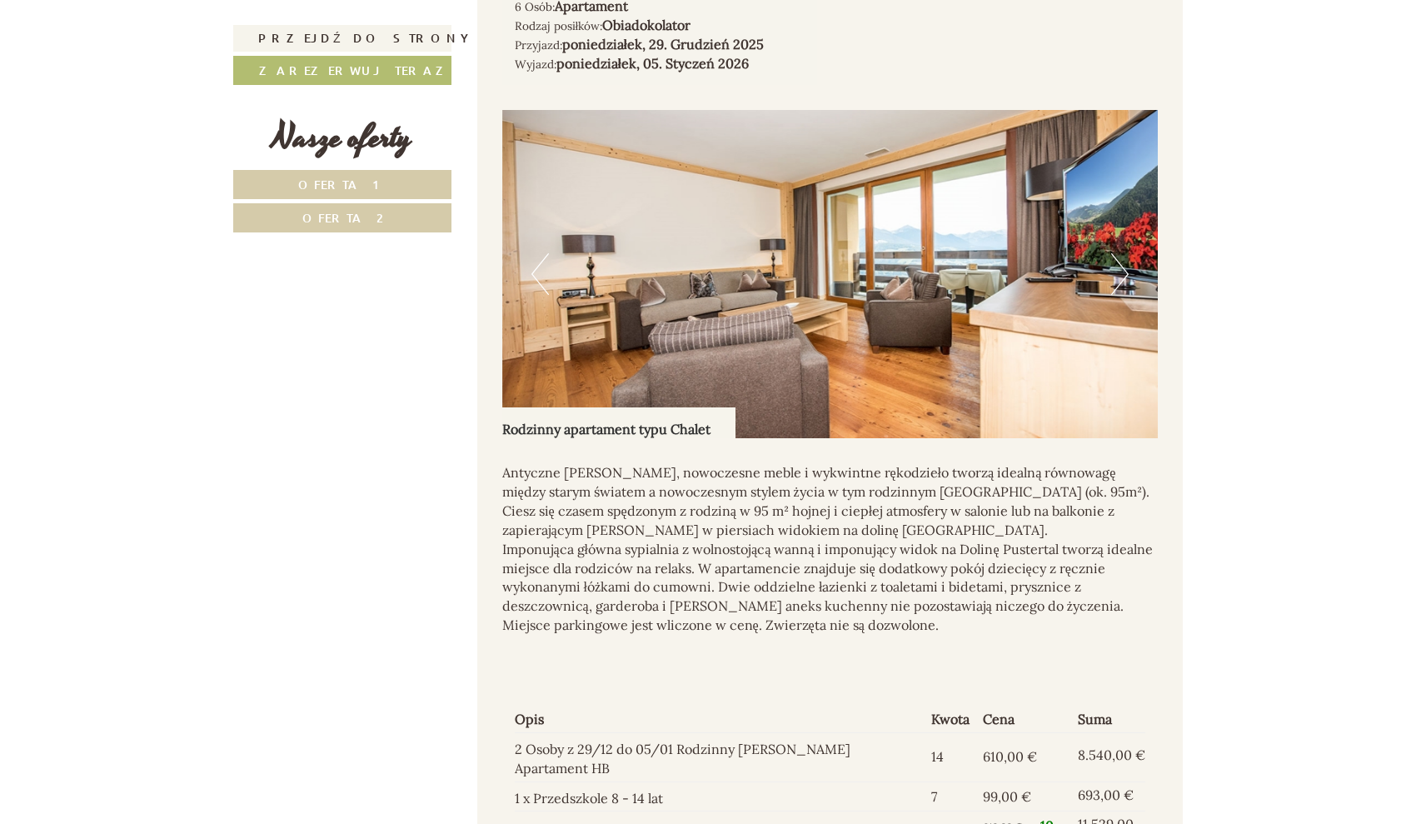
click at [1120, 295] on button "Następny" at bounding box center [1119, 274] width 17 height 42
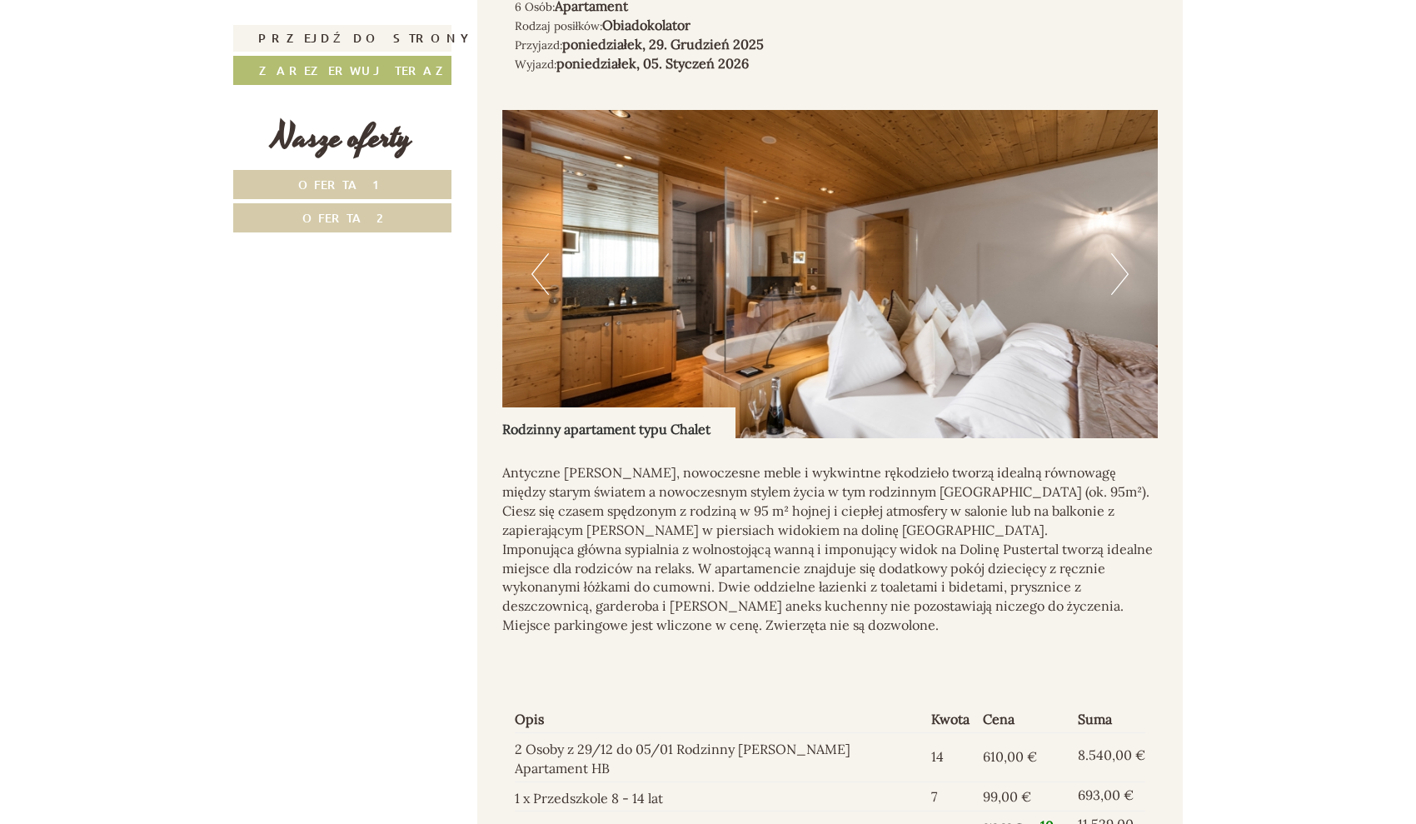
click at [1120, 295] on button "Następny" at bounding box center [1119, 274] width 17 height 42
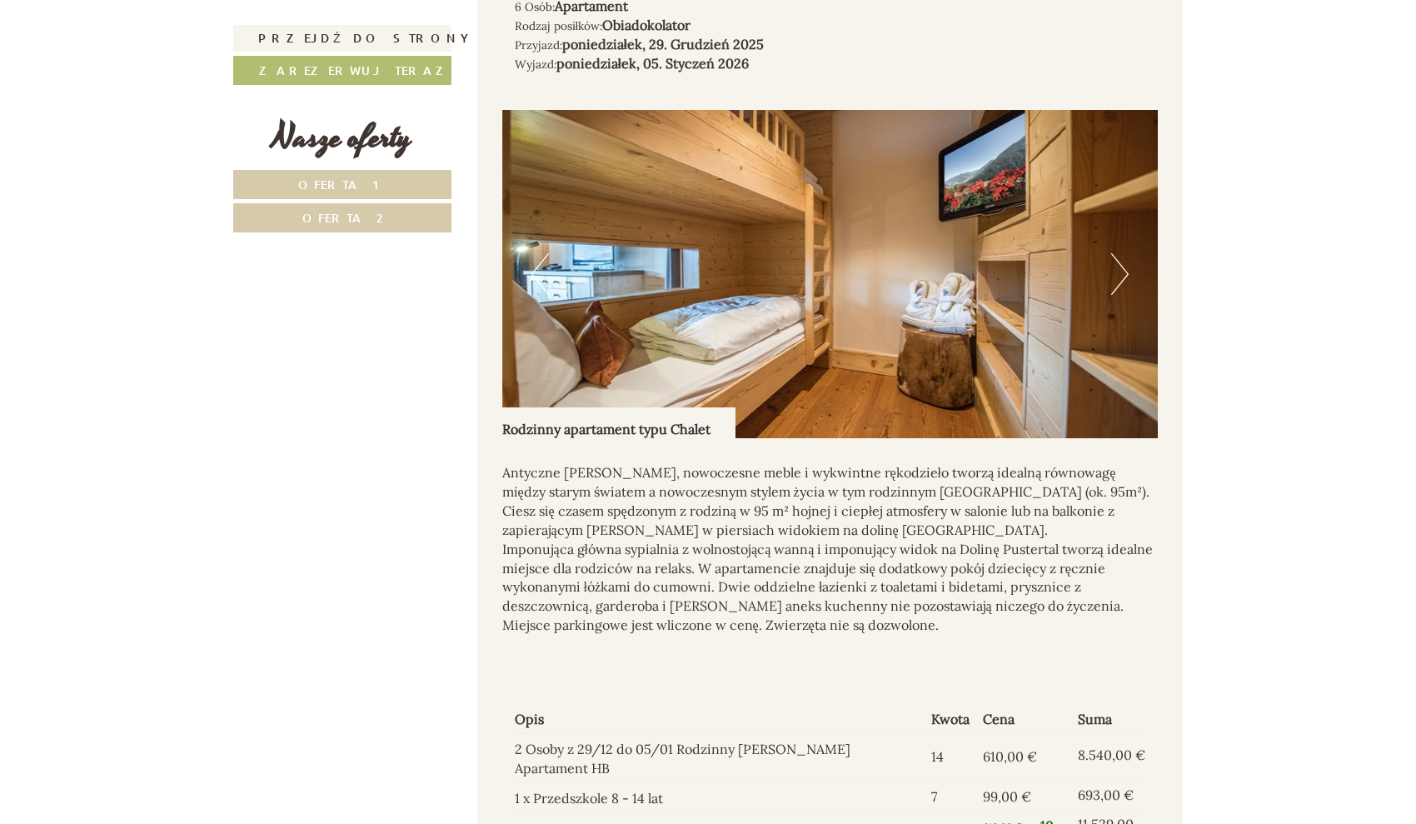
click at [1120, 295] on button "Następny" at bounding box center [1119, 274] width 17 height 42
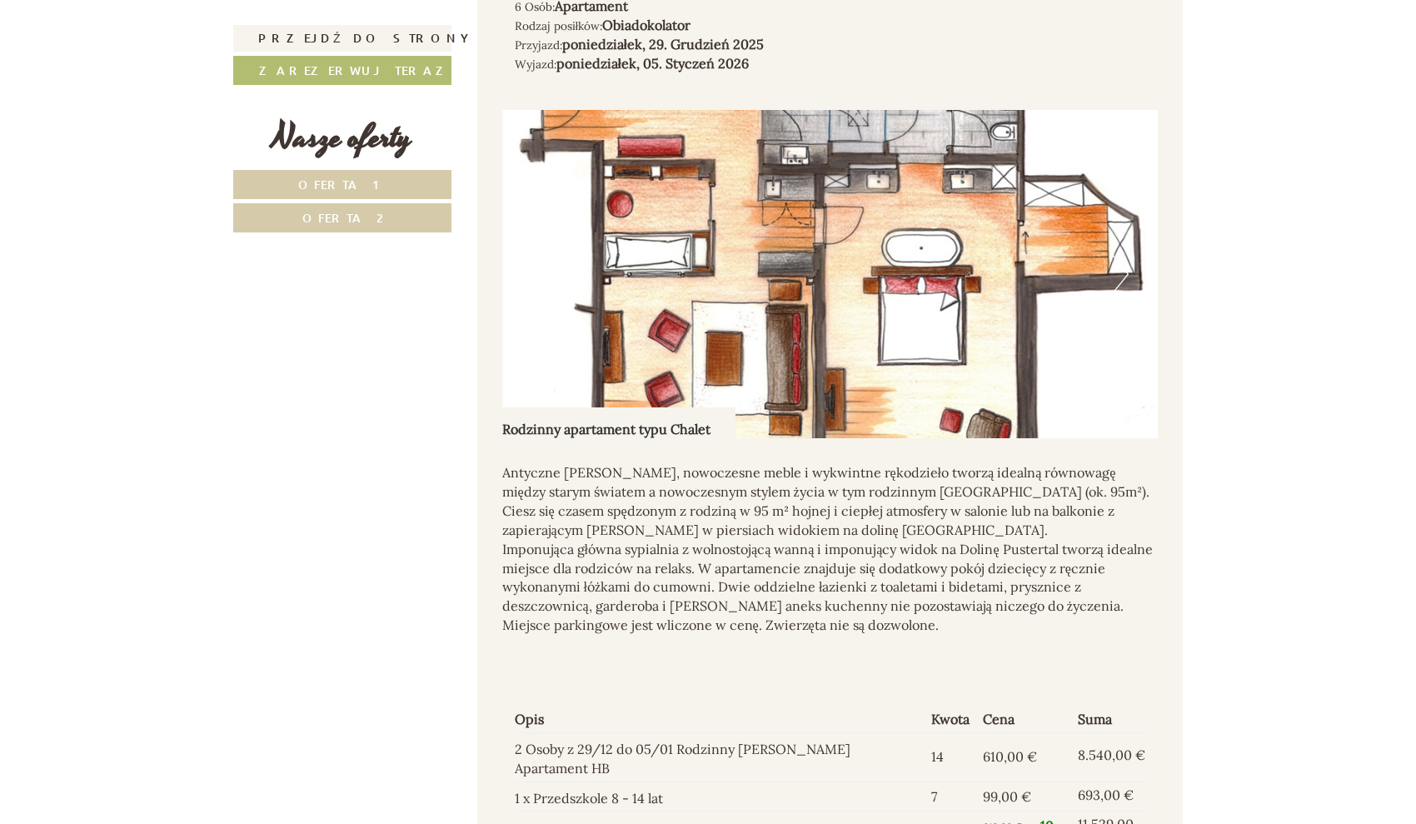
click at [1120, 295] on button "Następny" at bounding box center [1119, 274] width 17 height 42
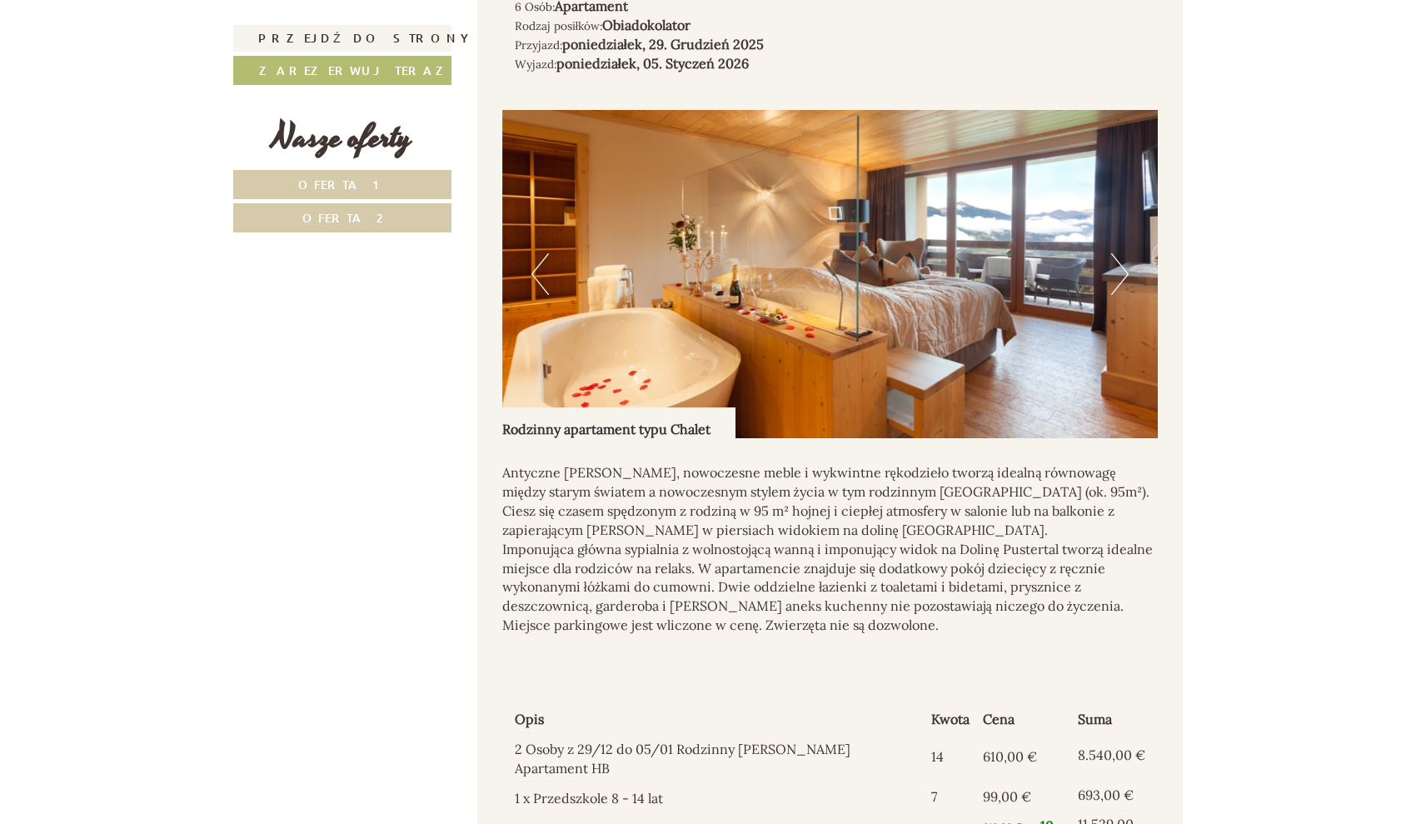
click at [1120, 295] on button "Następny" at bounding box center [1119, 274] width 17 height 42
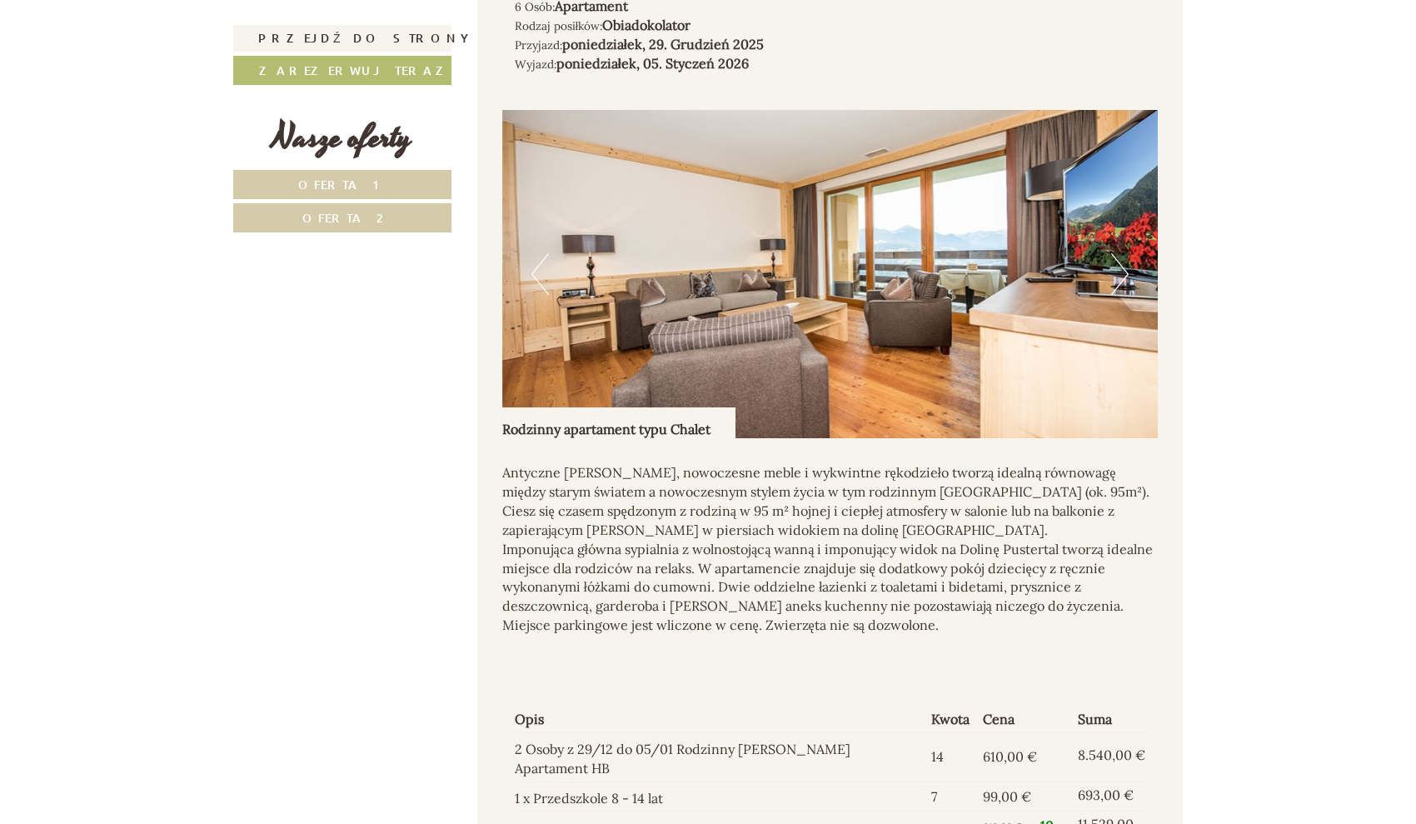
click at [1120, 295] on button "Następny" at bounding box center [1119, 274] width 17 height 42
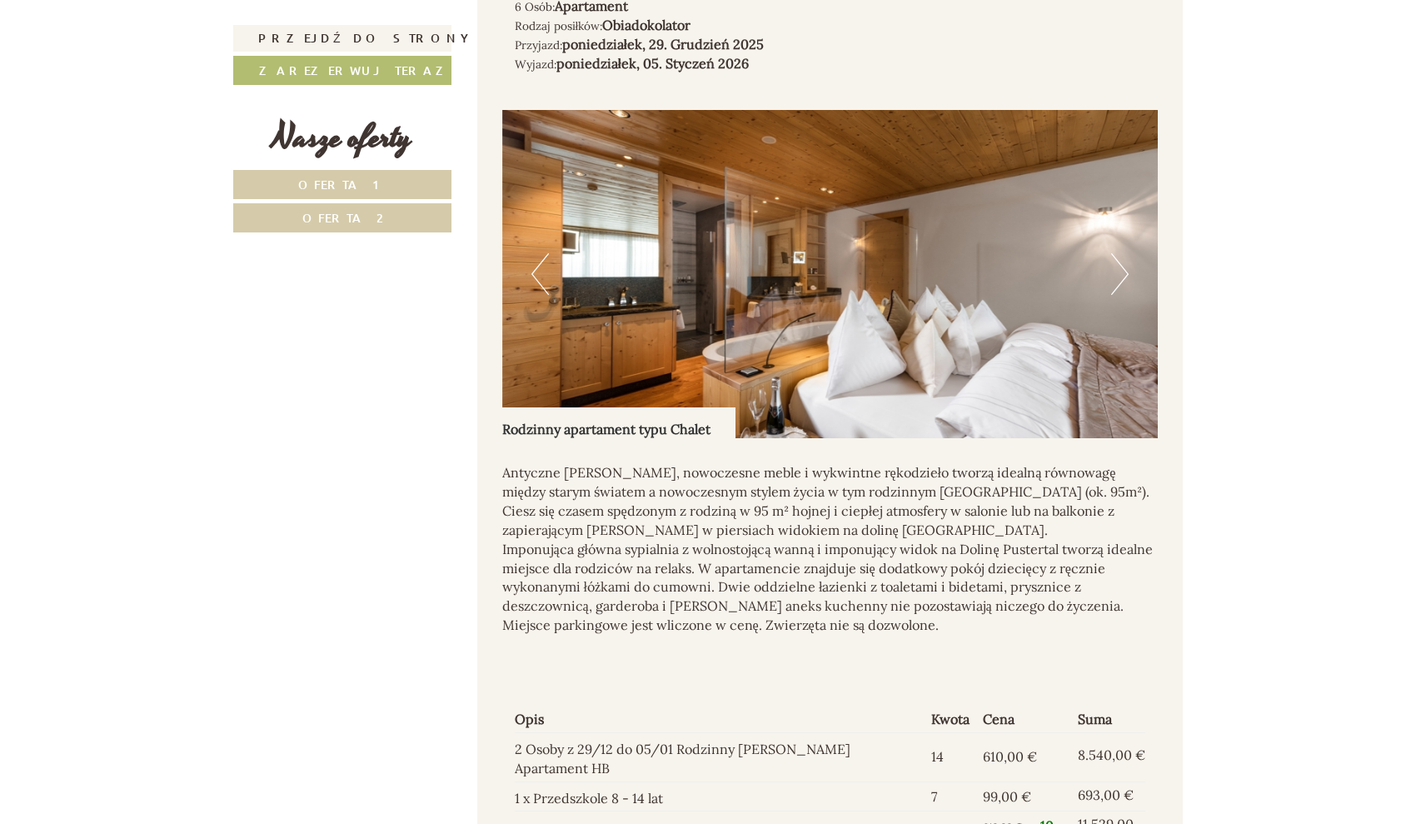
click at [1120, 295] on button "Następny" at bounding box center [1119, 274] width 17 height 42
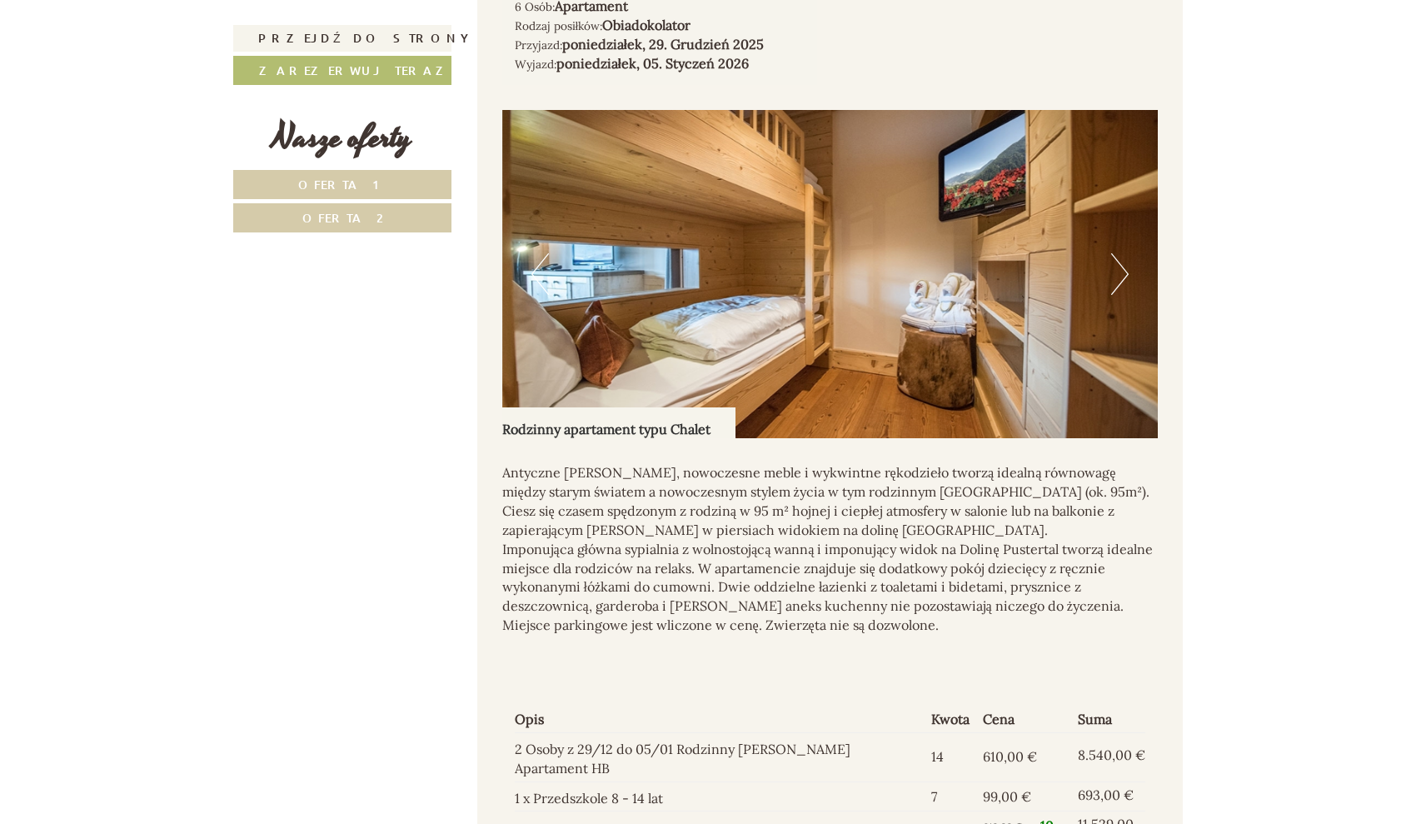
click at [1120, 295] on button "Następny" at bounding box center [1119, 274] width 17 height 42
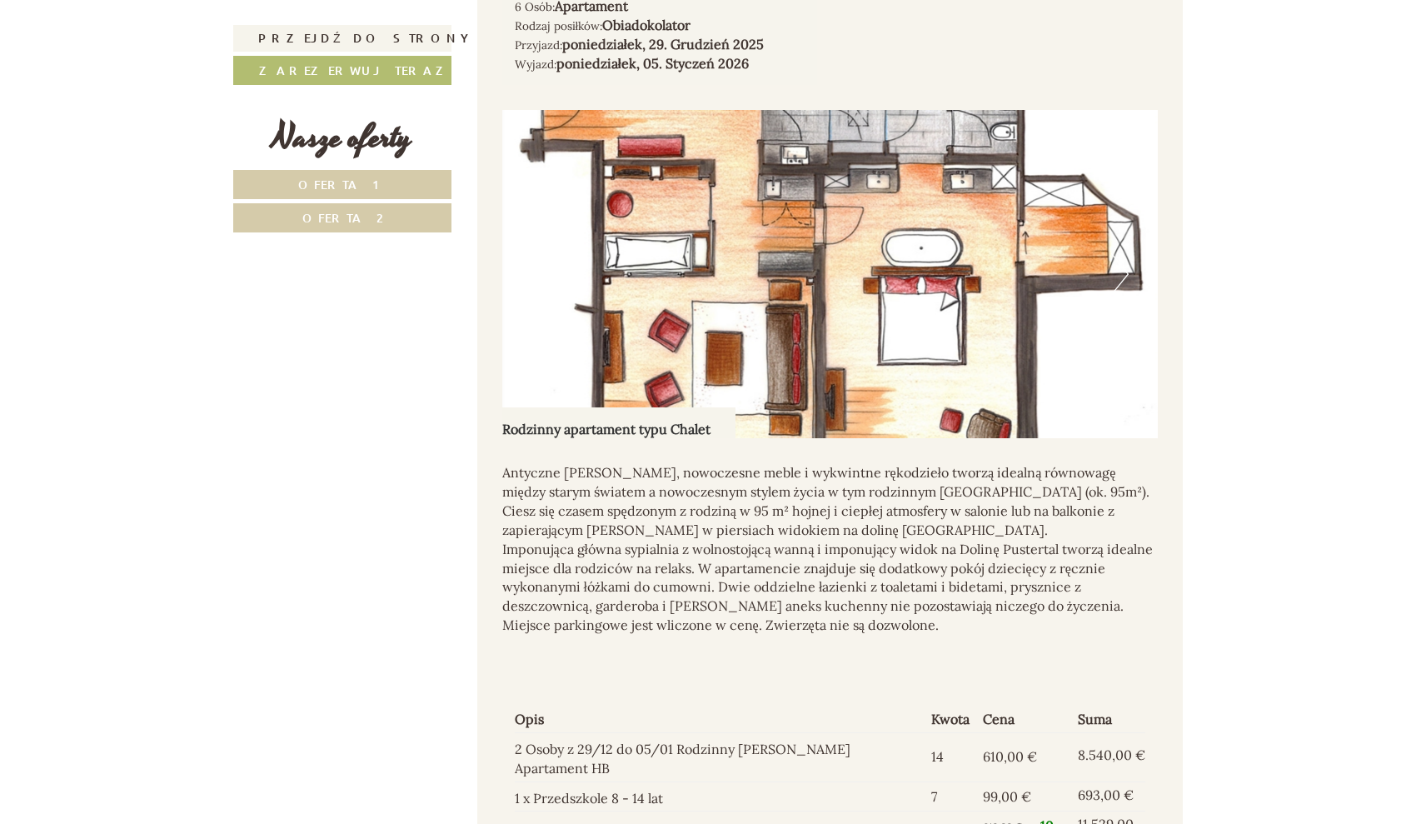
click at [1120, 295] on button "Następny" at bounding box center [1119, 274] width 17 height 42
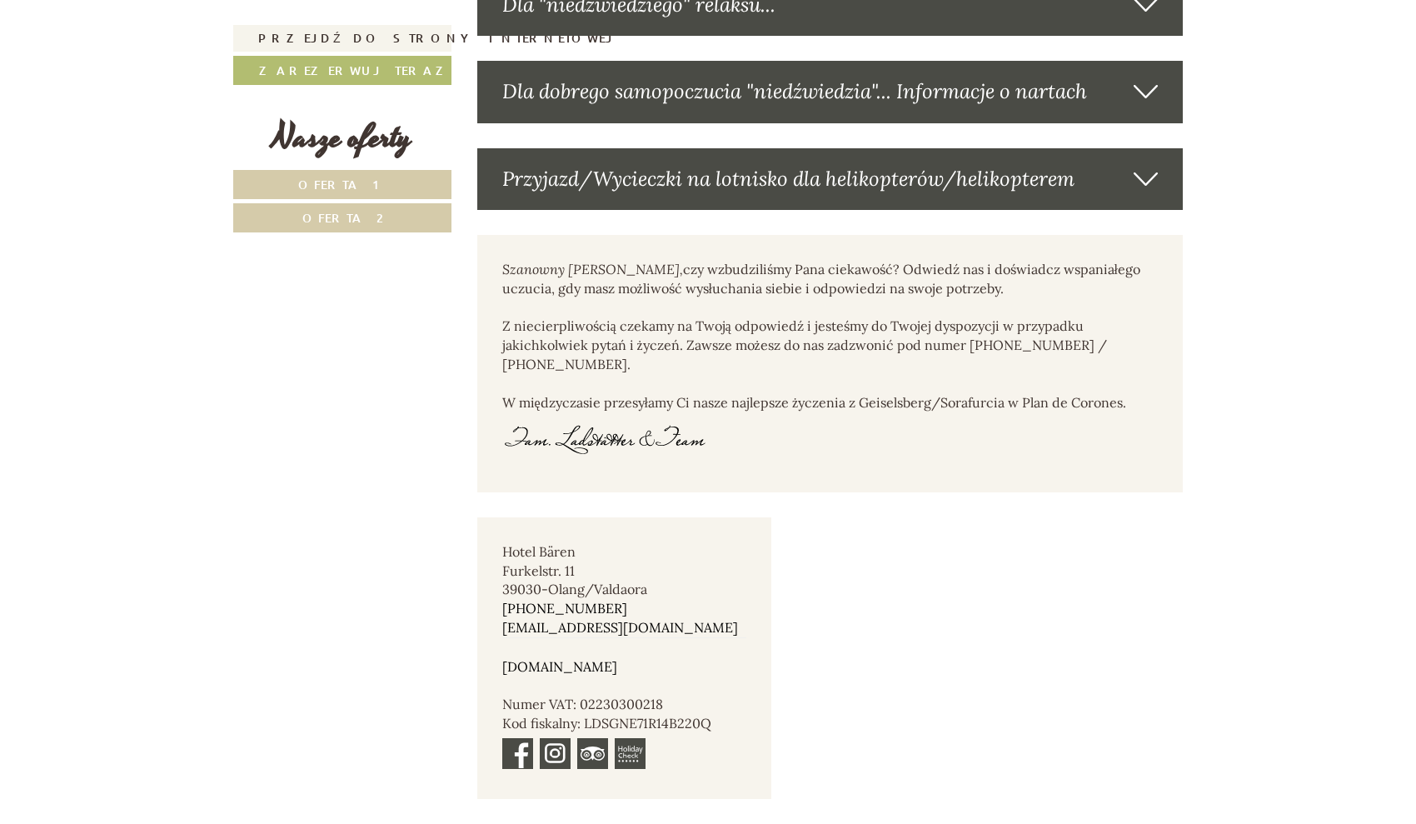
scroll to position [4074, 0]
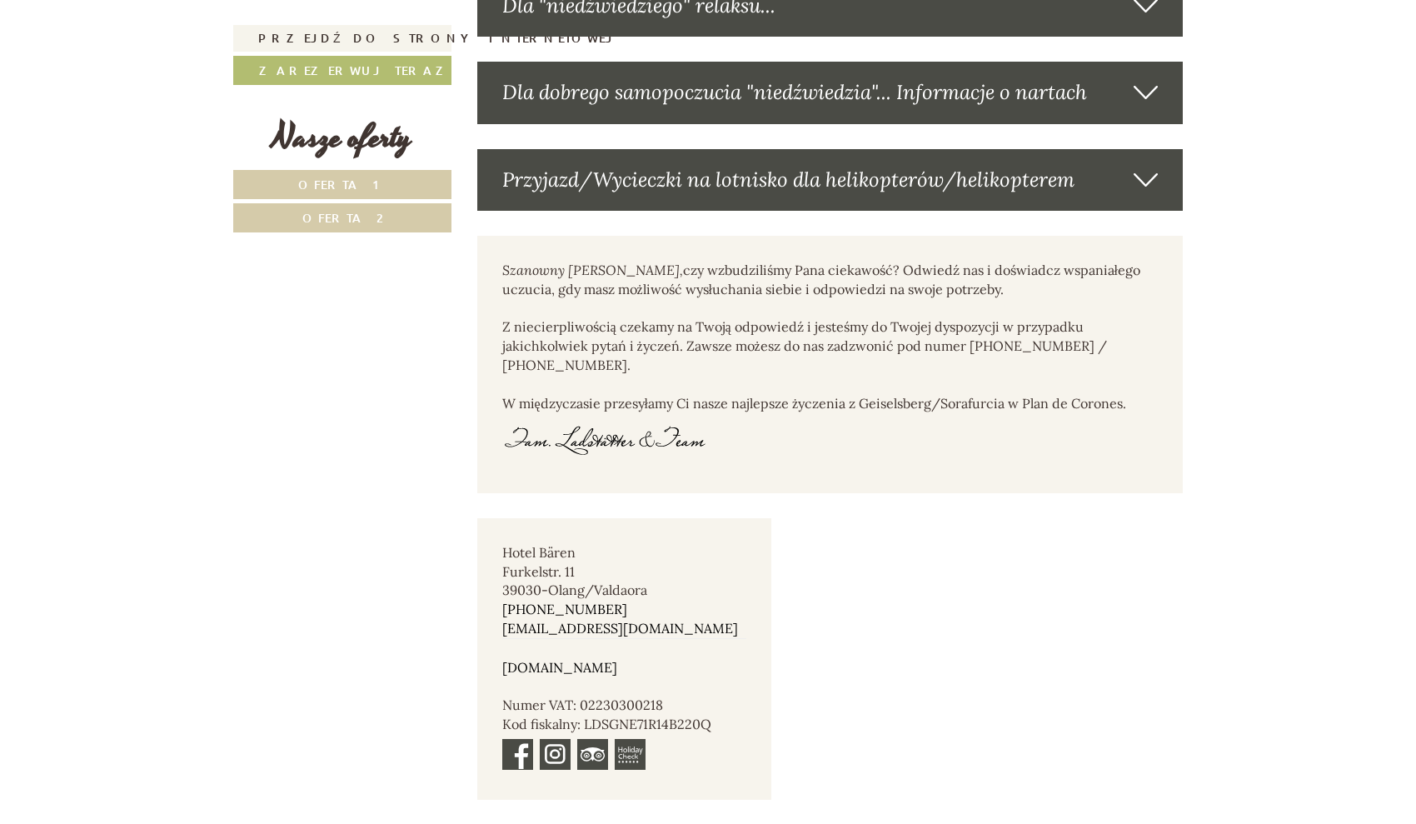
click at [576, 659] on link "[DOMAIN_NAME]" at bounding box center [559, 667] width 115 height 17
